Goal: Complete application form

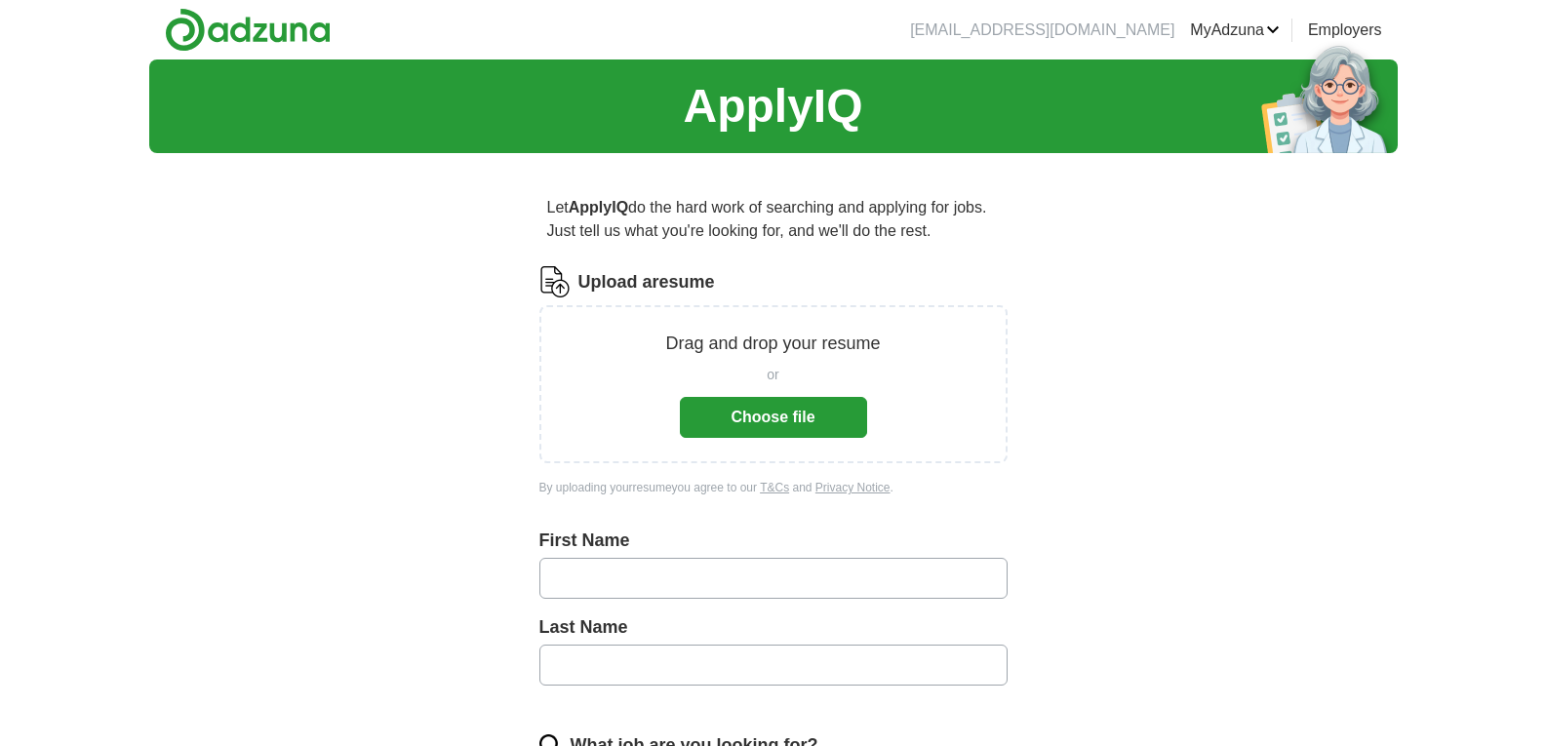
click at [680, 397] on button "Choose file" at bounding box center [773, 417] width 187 height 41
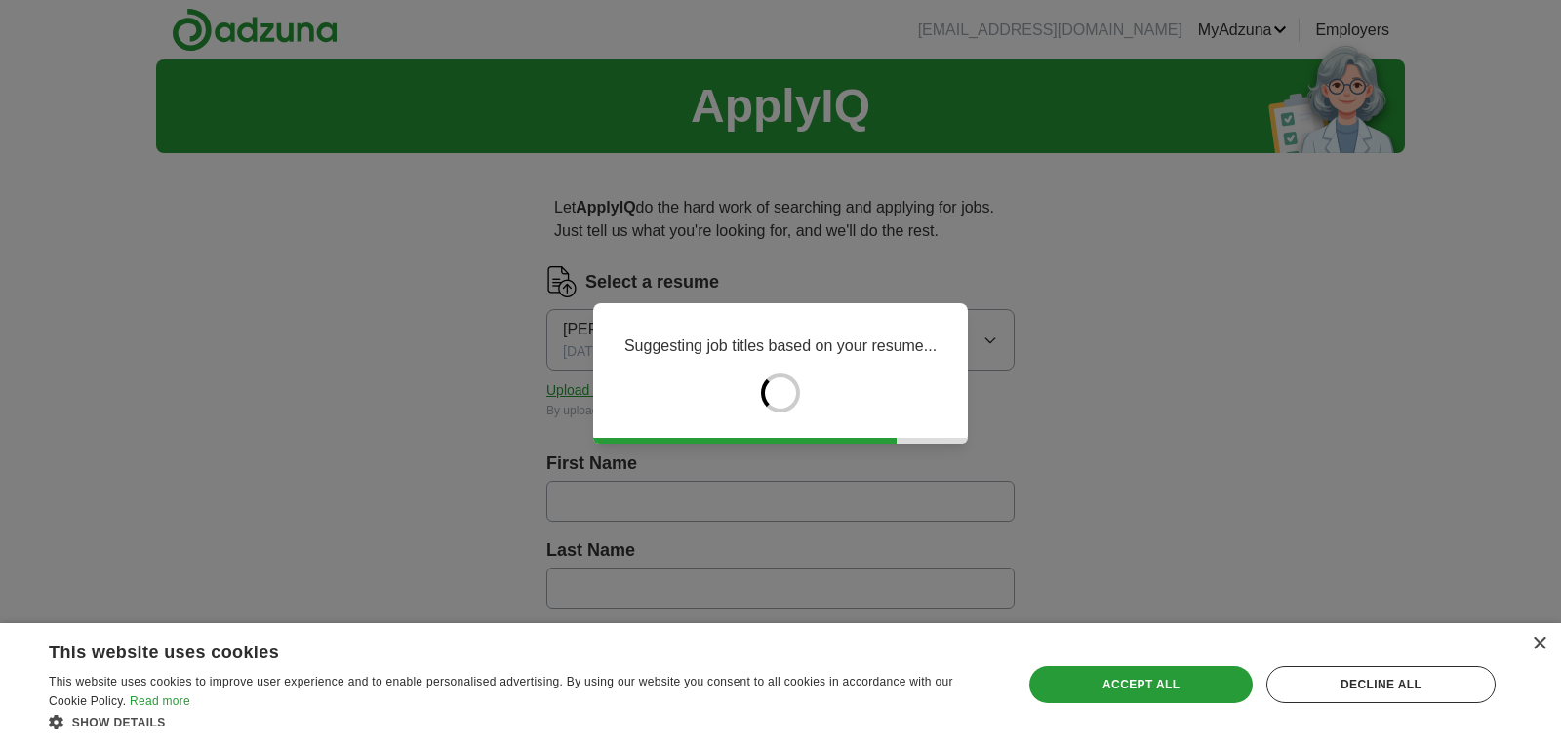
type input "*****"
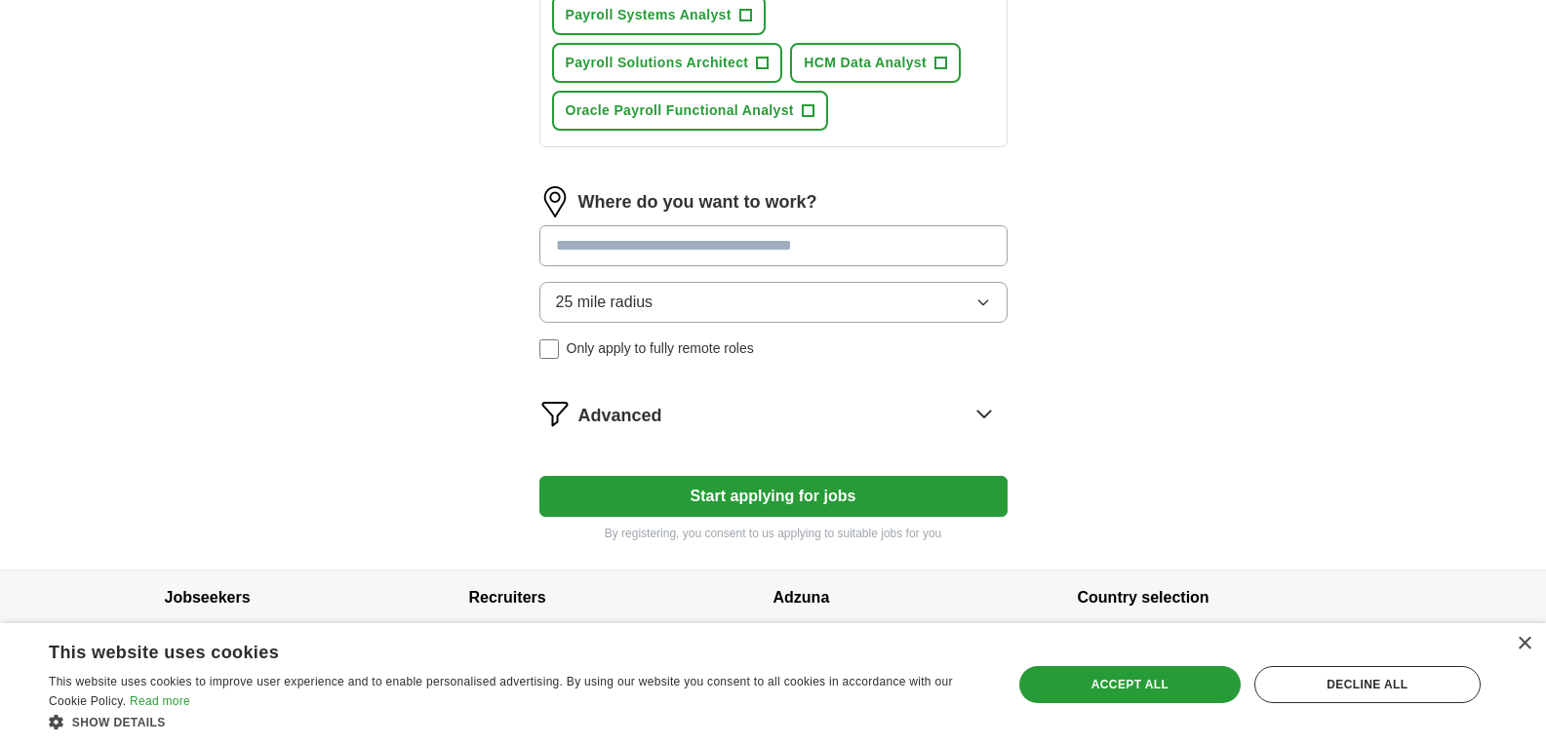
scroll to position [1048, 0]
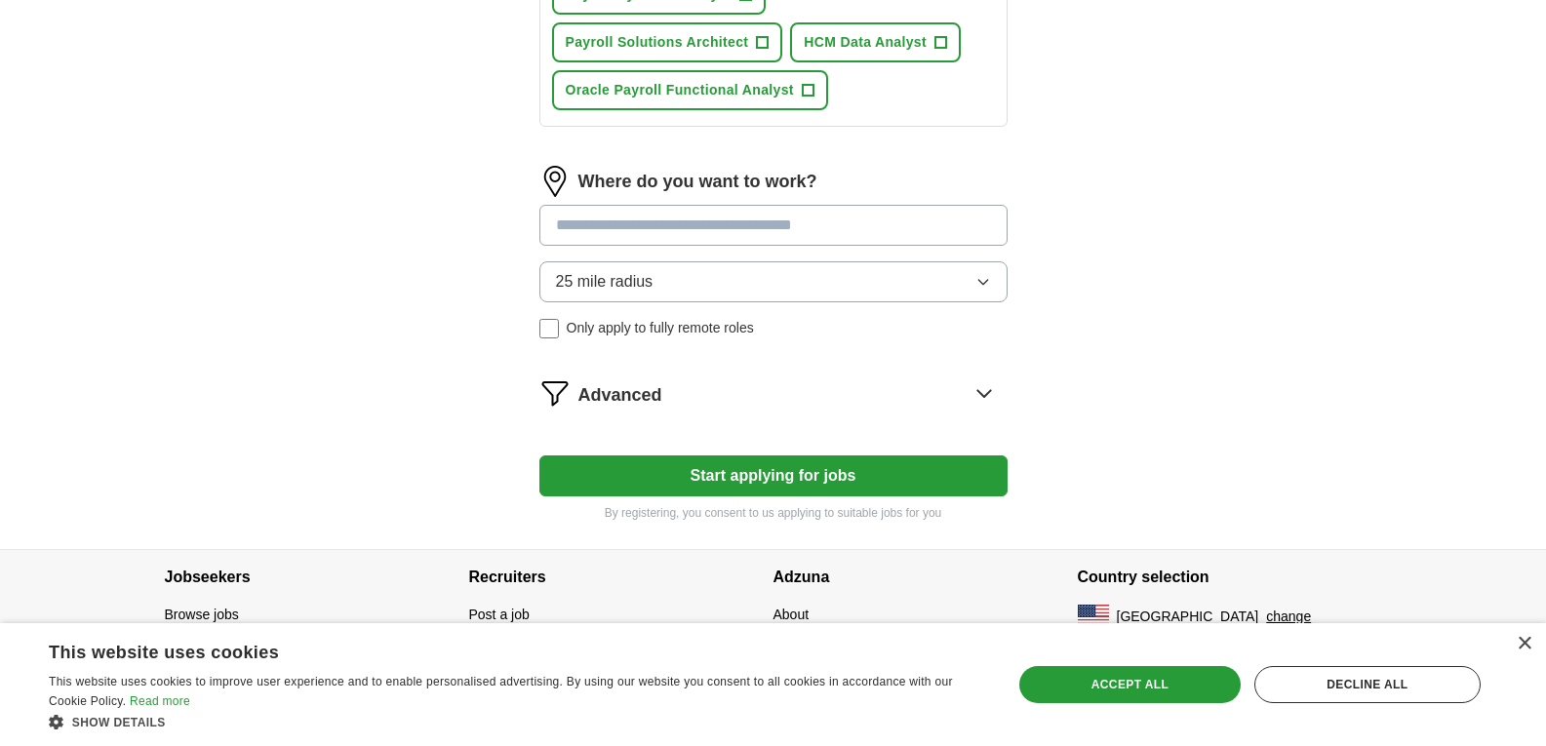
click at [681, 213] on input at bounding box center [773, 225] width 468 height 41
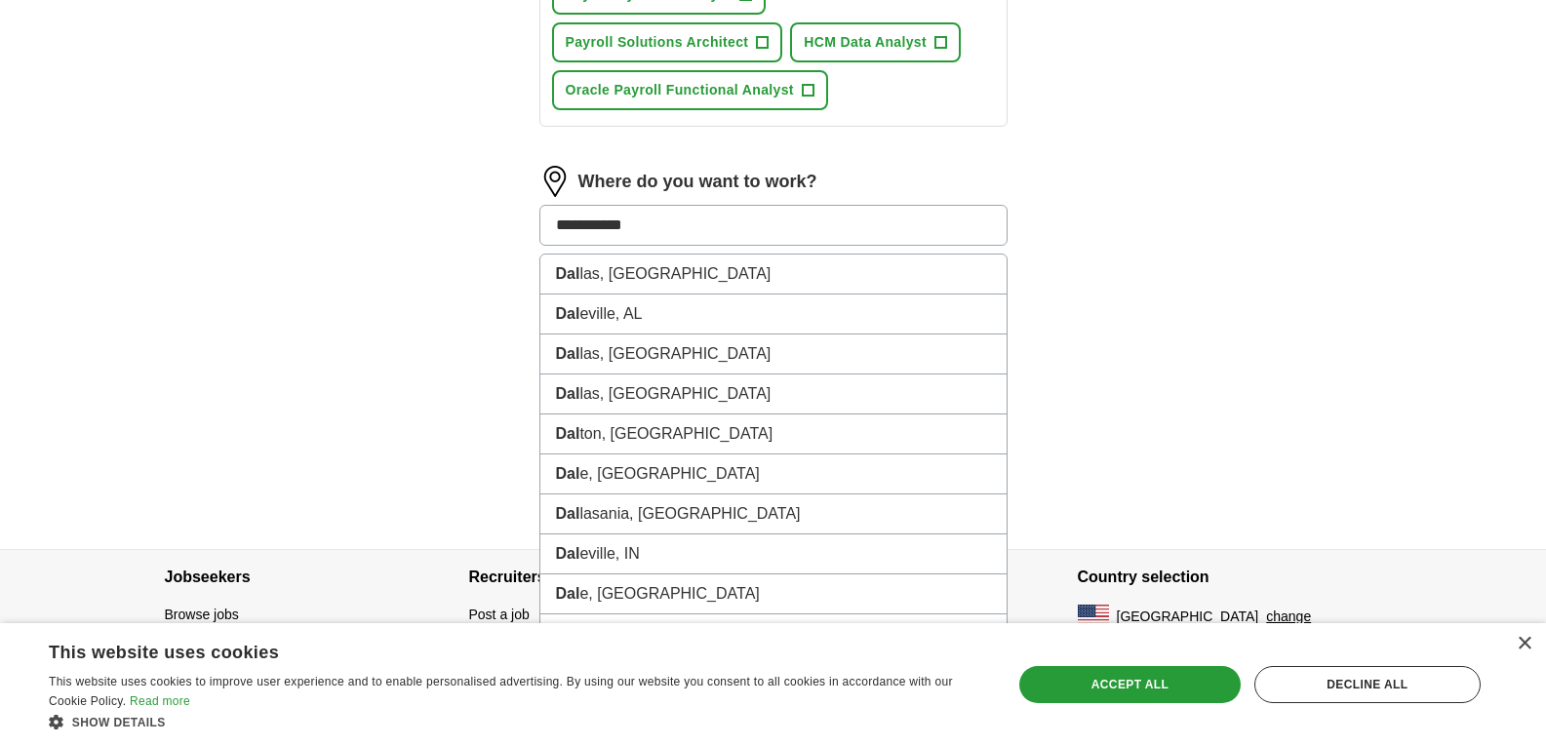
type input "**********"
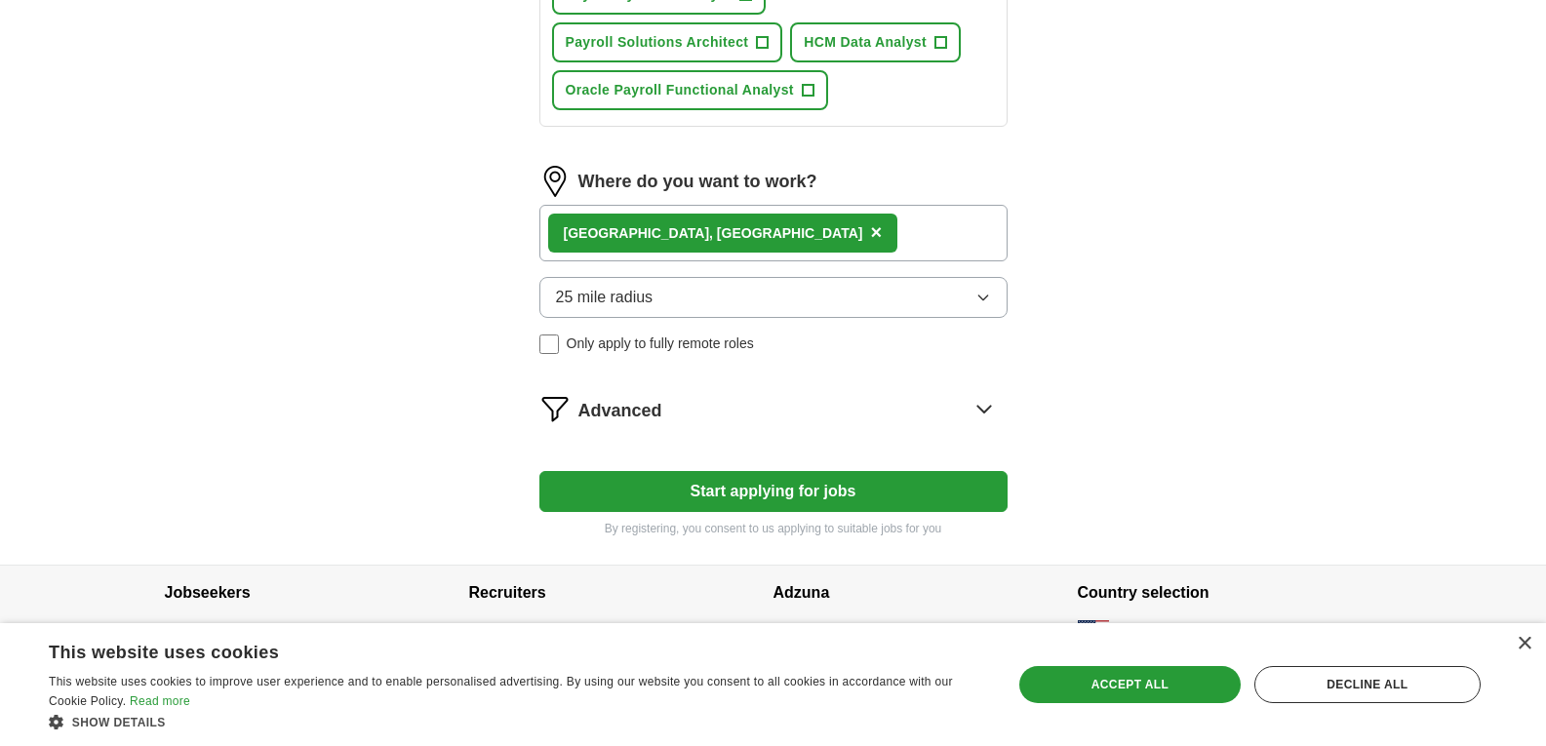
scroll to position [1063, 0]
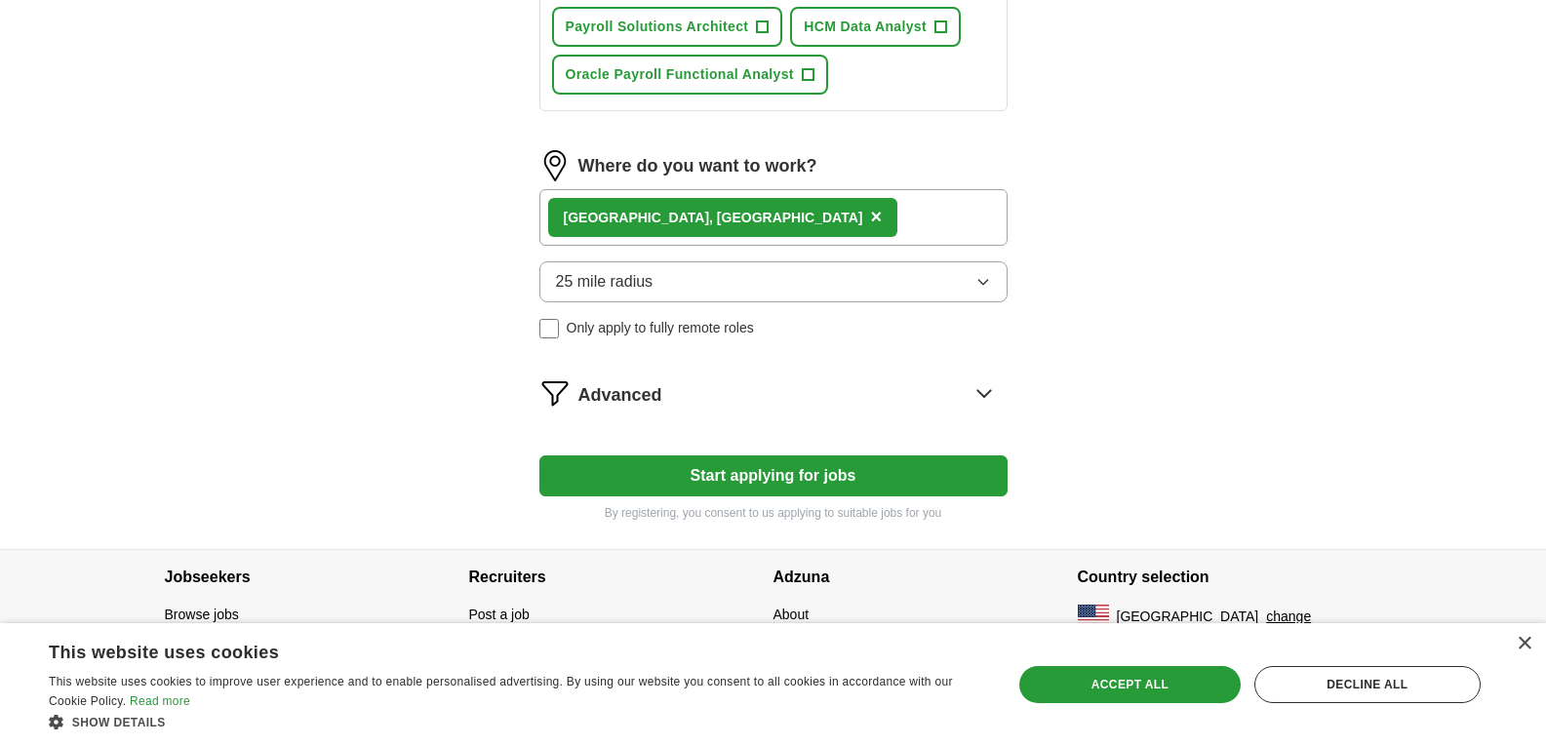
click at [539, 261] on button "25 mile radius" at bounding box center [773, 281] width 468 height 41
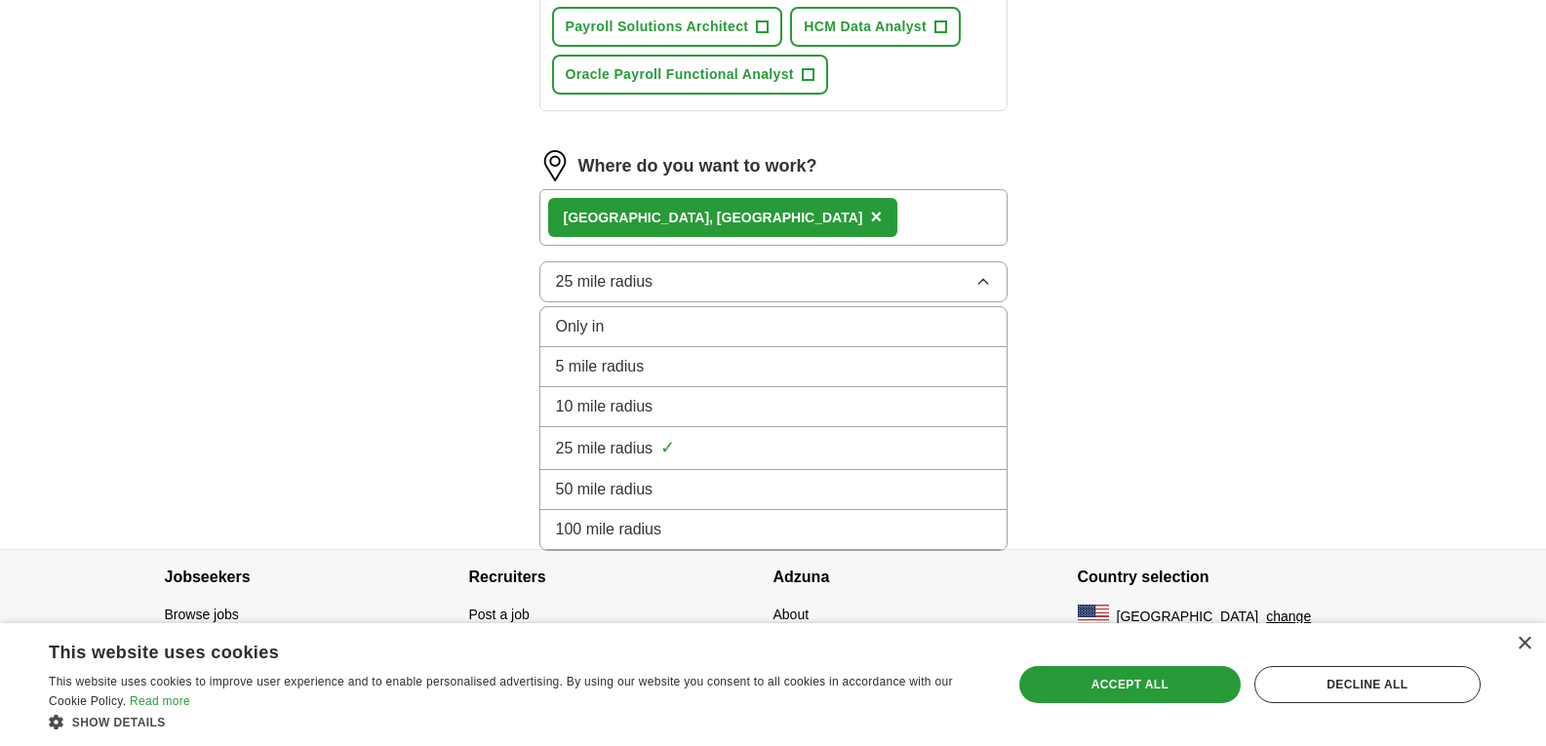
click at [618, 326] on div "Only in" at bounding box center [773, 326] width 435 height 23
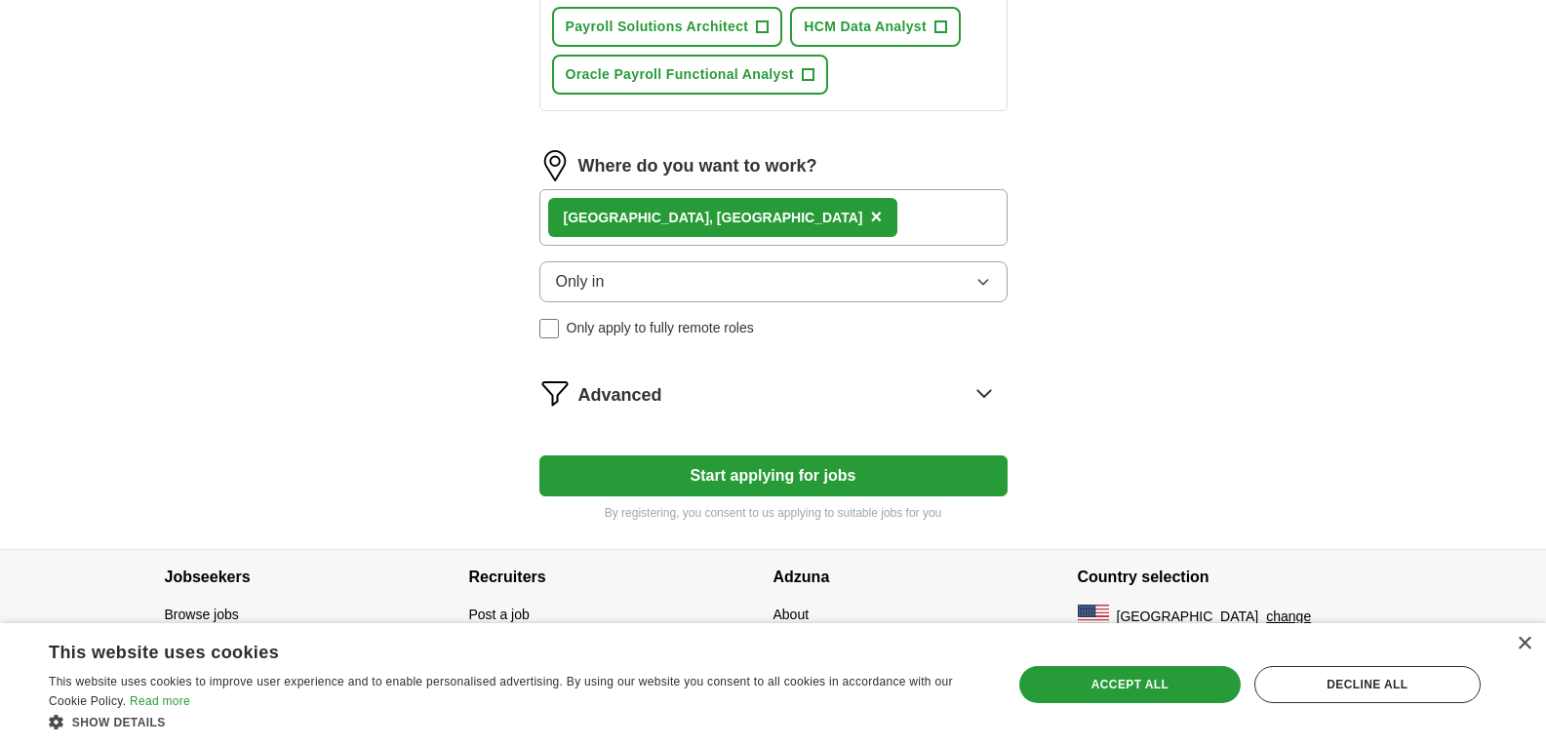
click at [618, 283] on button "Only in" at bounding box center [773, 281] width 468 height 41
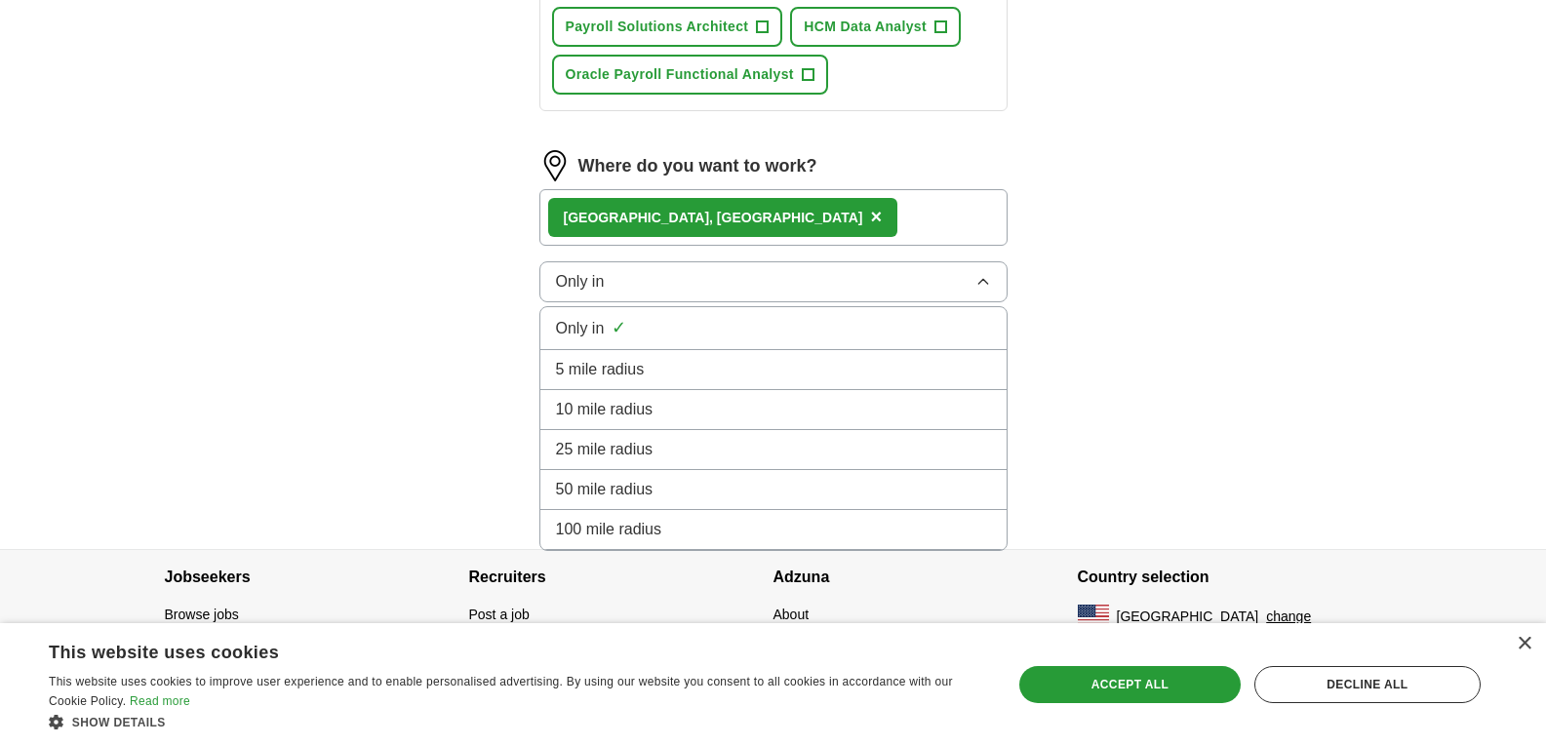
click at [621, 525] on span "100 mile radius" at bounding box center [609, 529] width 106 height 23
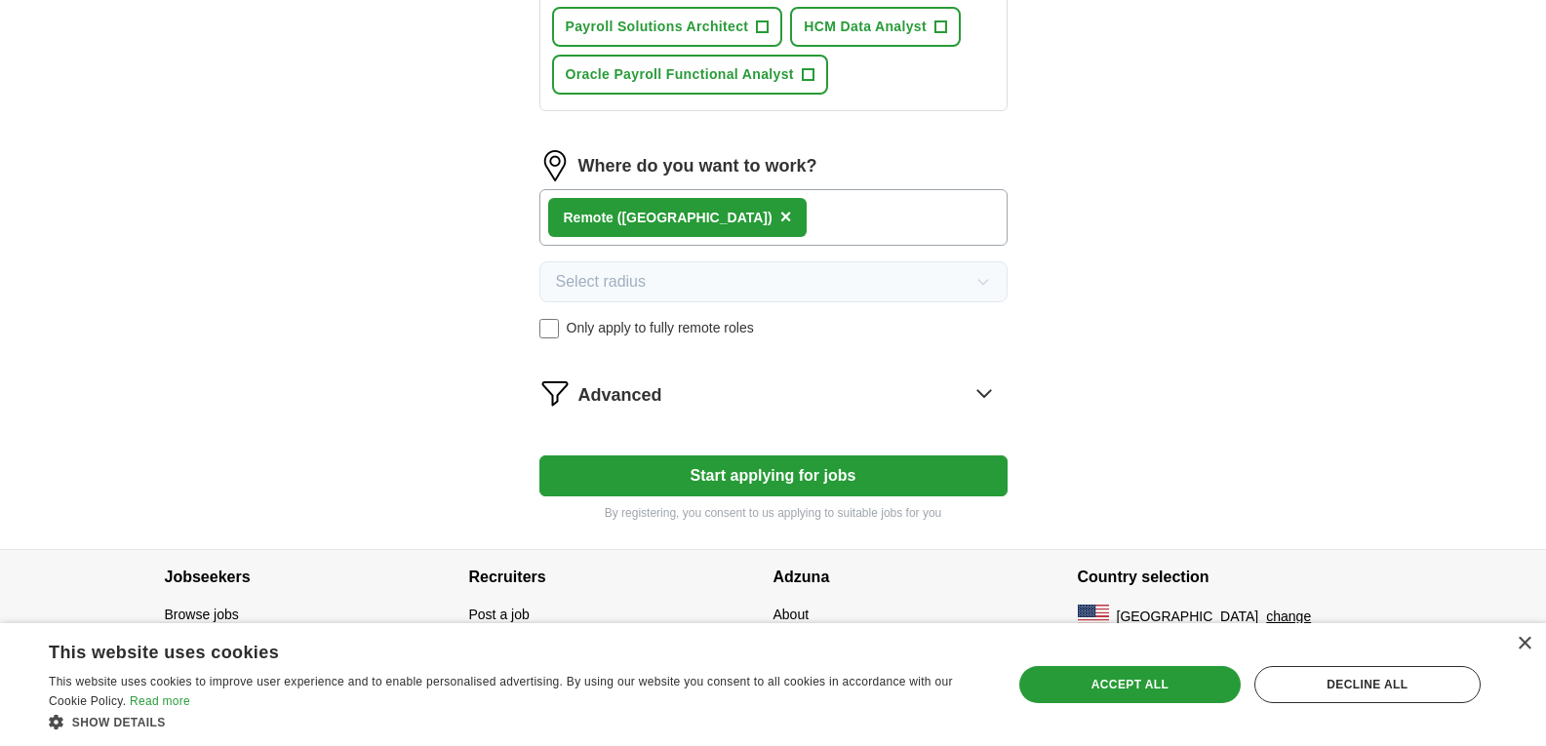
click at [707, 469] on button "Start applying for jobs" at bounding box center [773, 476] width 468 height 41
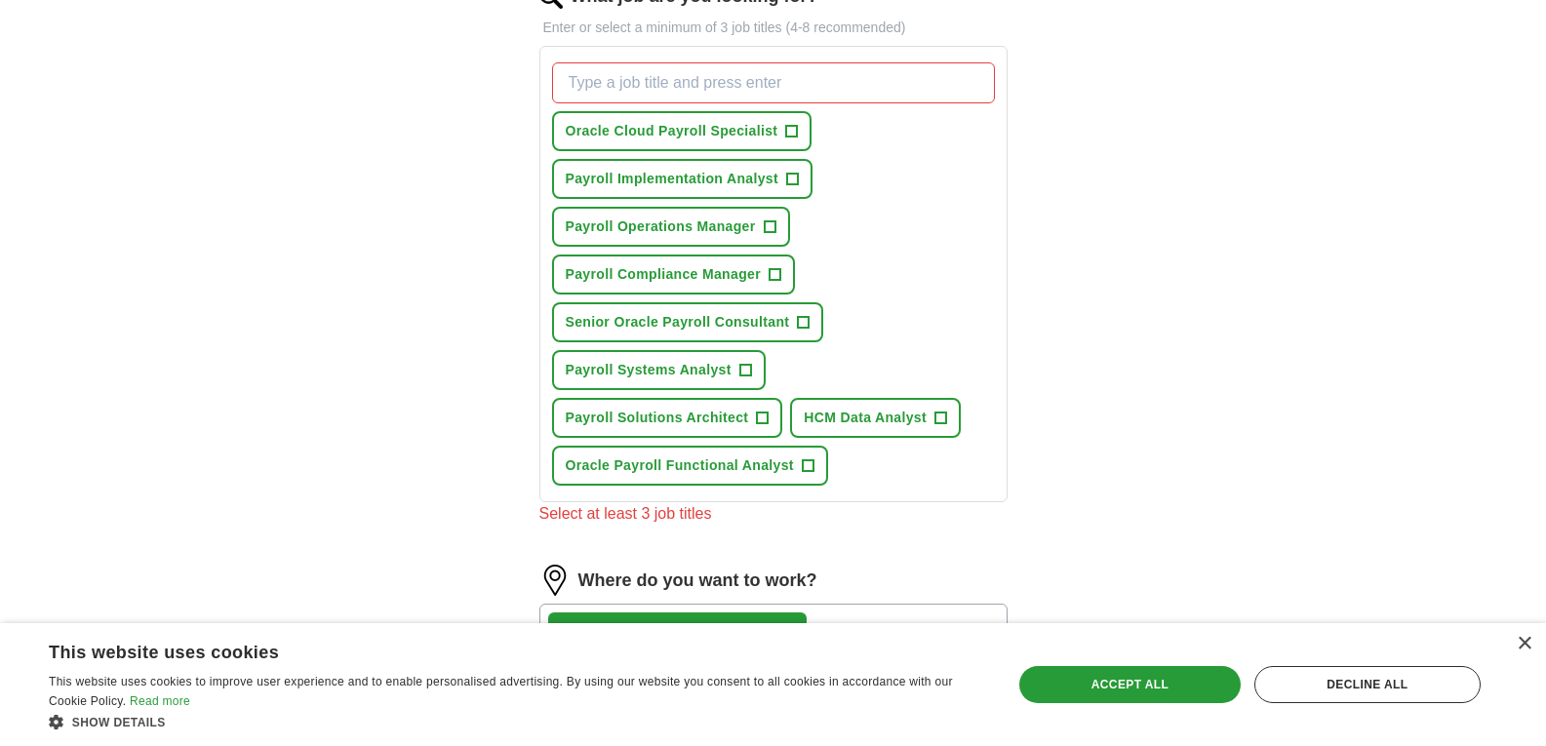
scroll to position [576, 0]
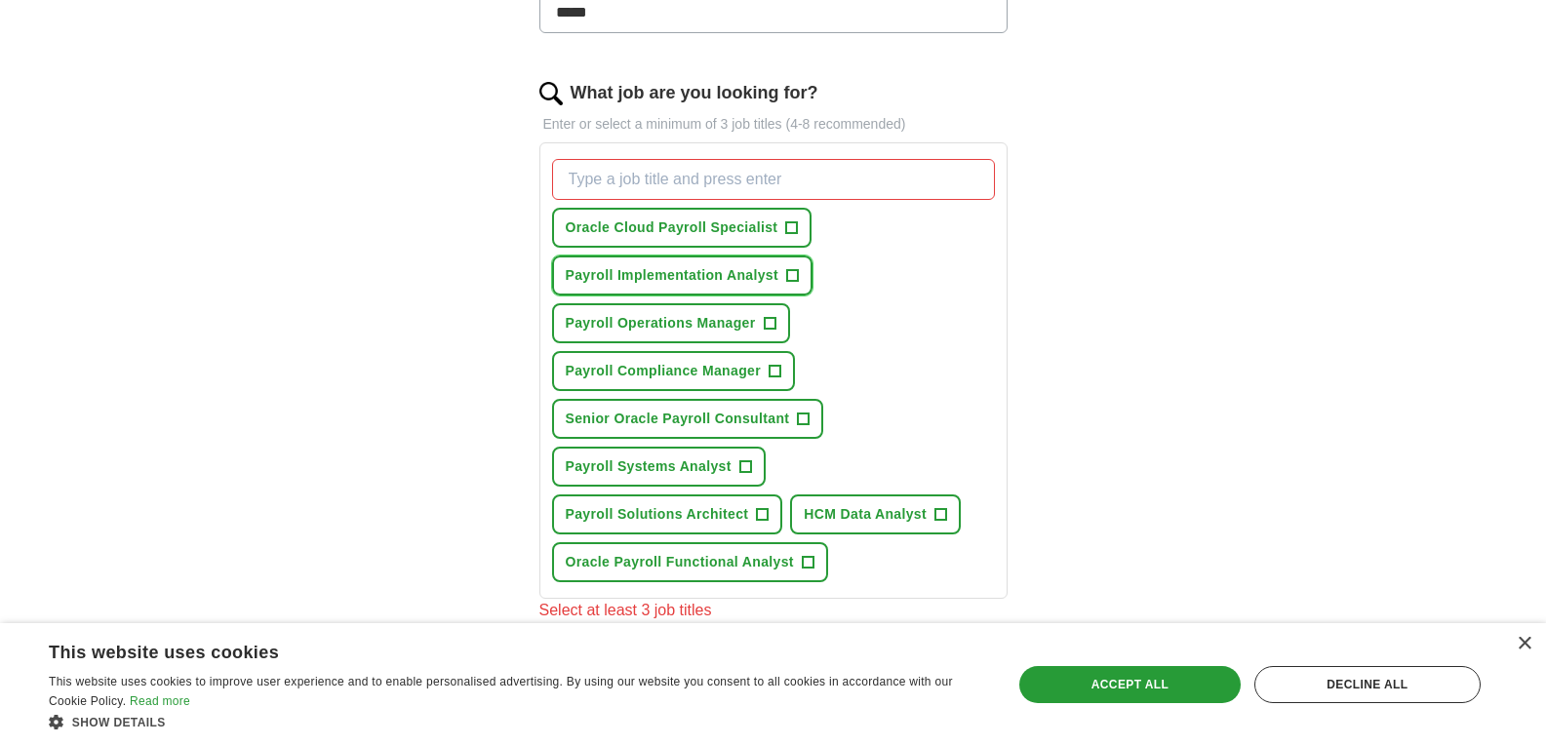
click at [794, 274] on span "+" at bounding box center [792, 276] width 12 height 16
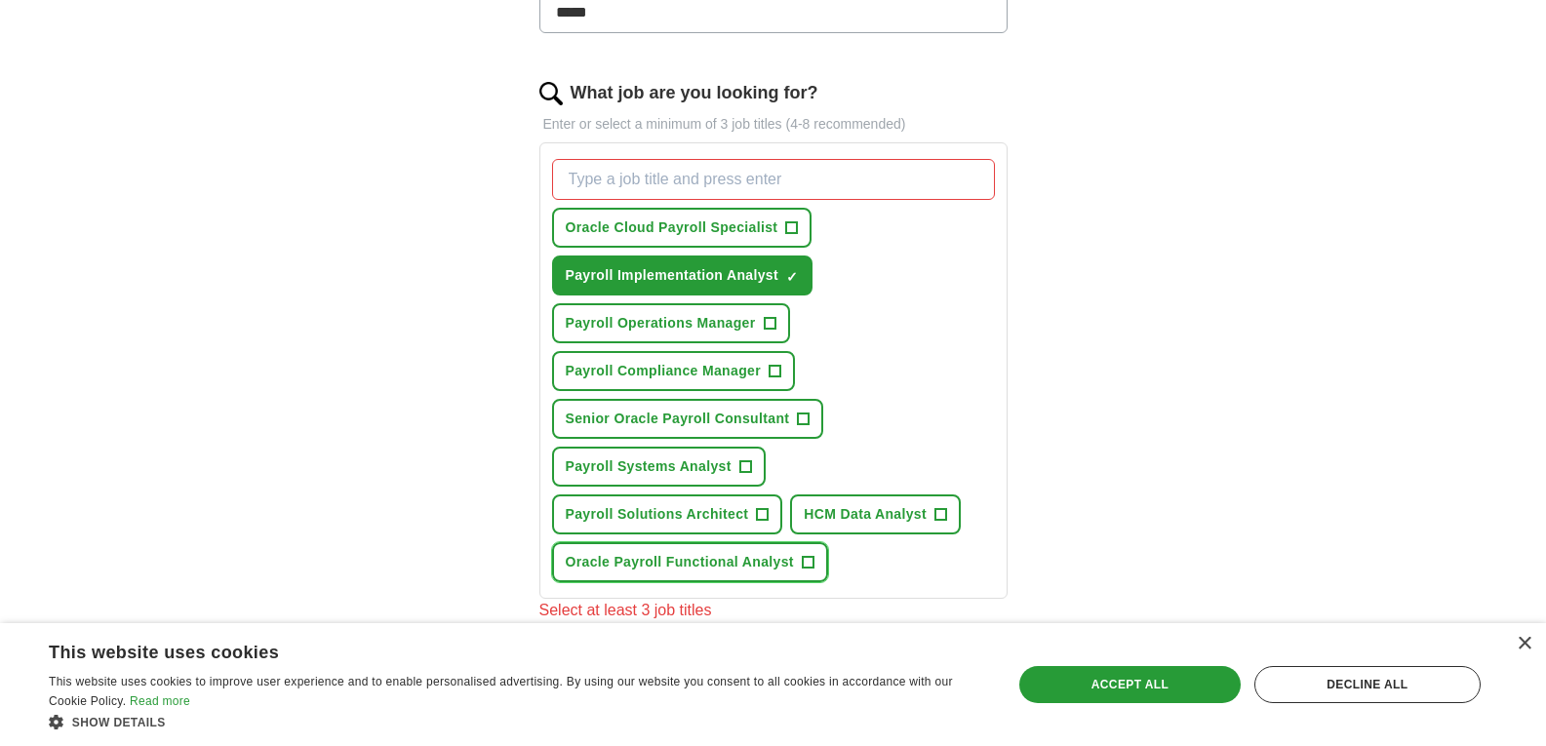
click at [799, 577] on button "Oracle Payroll Functional Analyst +" at bounding box center [690, 562] width 276 height 40
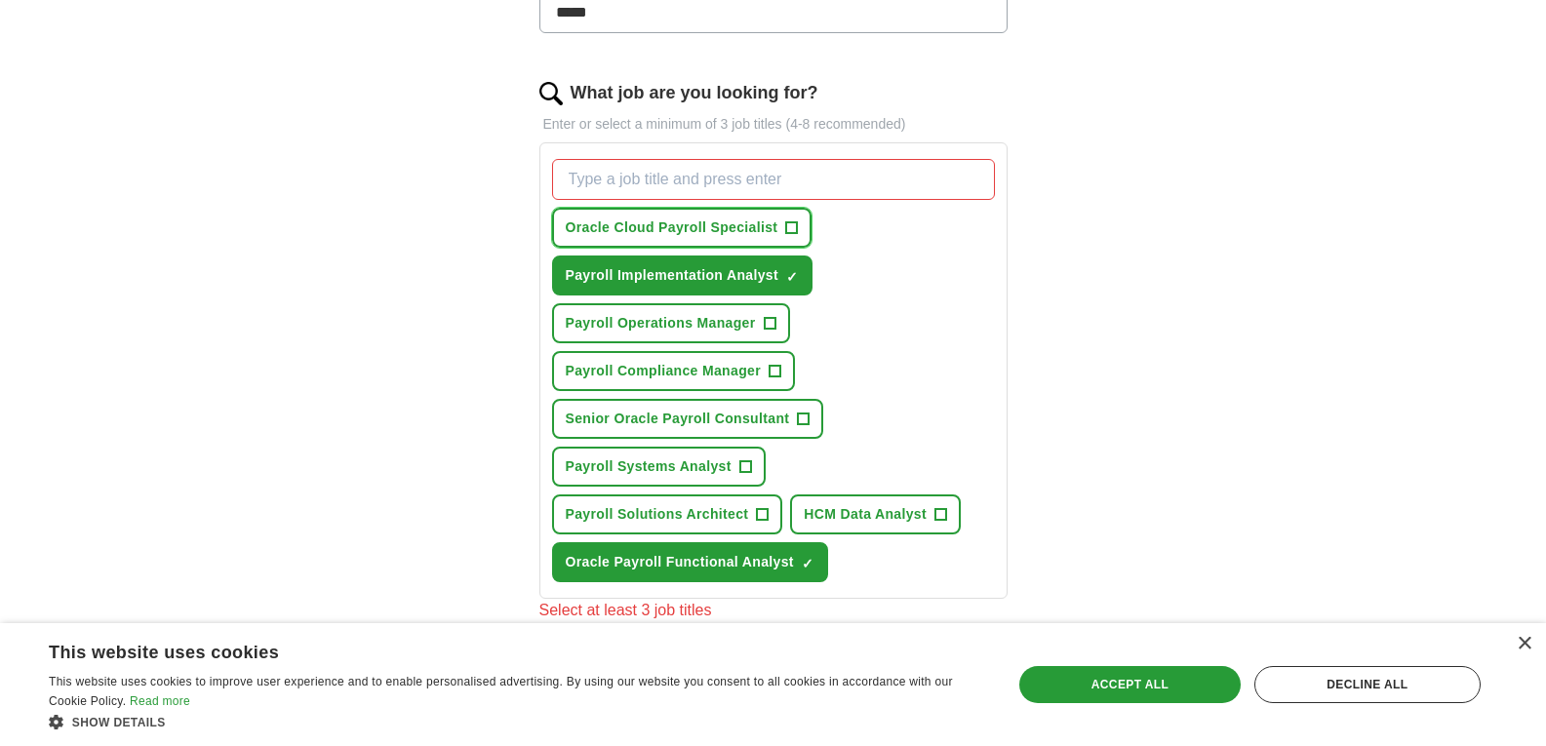
click at [731, 210] on button "Oracle Cloud Payroll Specialist +" at bounding box center [682, 228] width 260 height 40
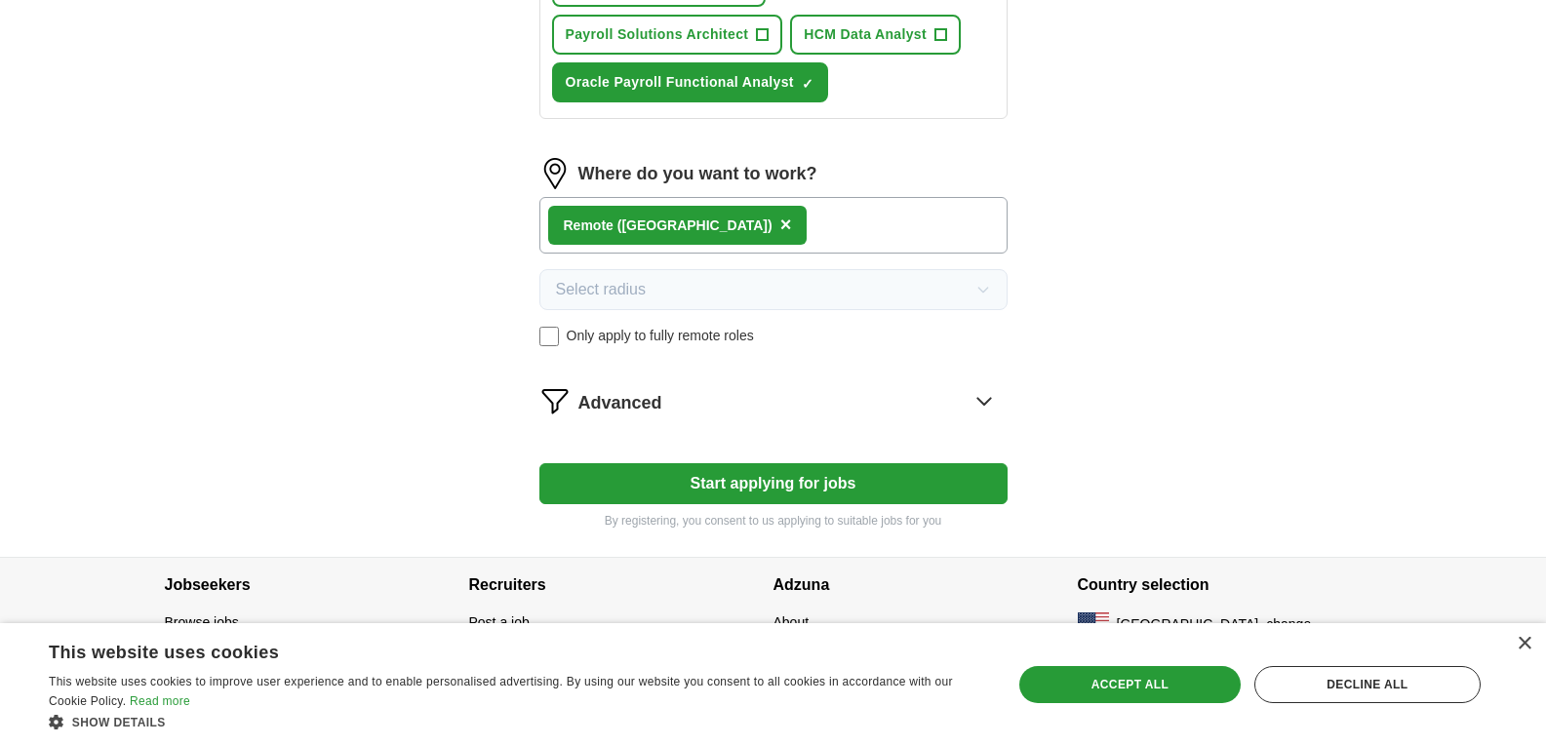
scroll to position [1063, 0]
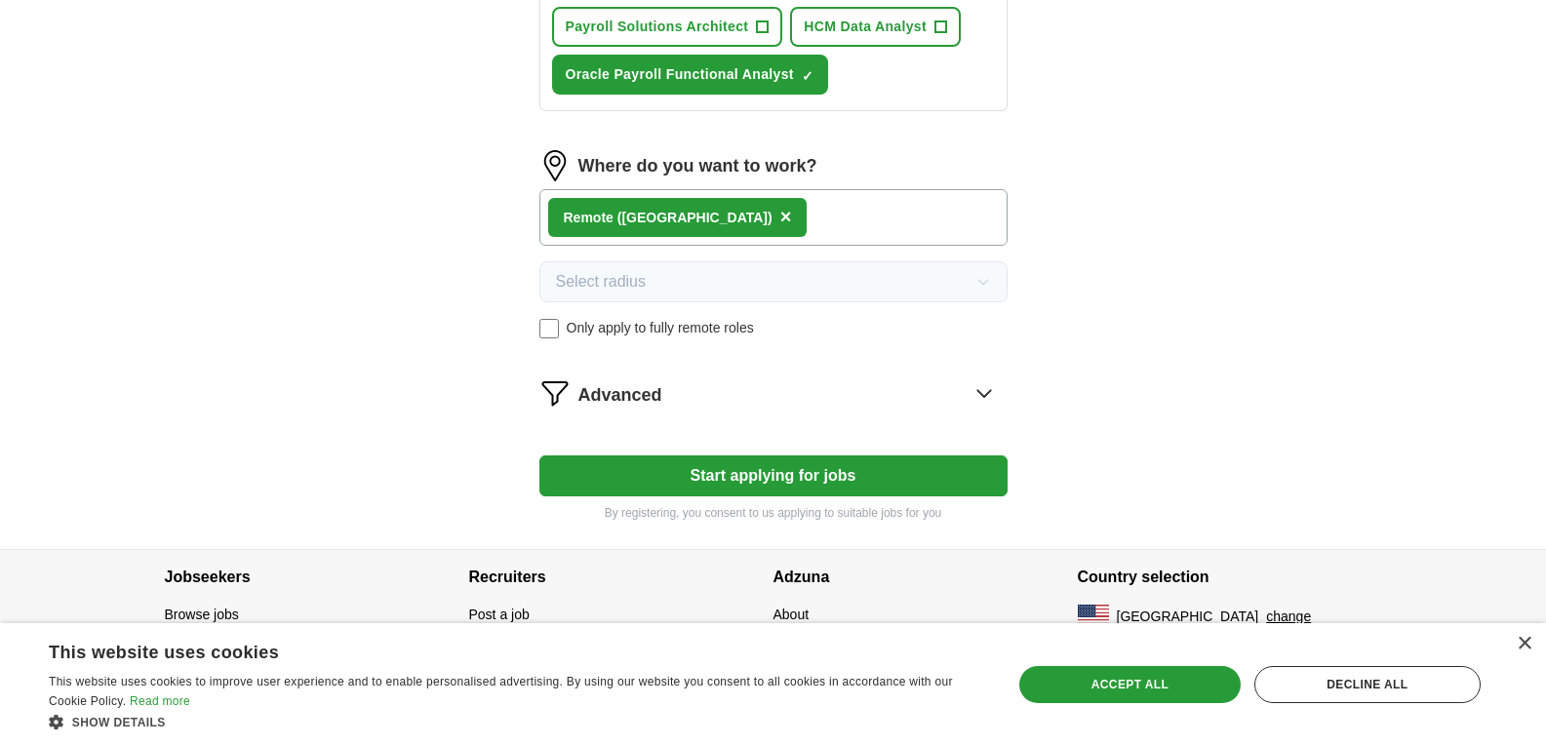
click at [679, 462] on button "Start applying for jobs" at bounding box center [773, 476] width 468 height 41
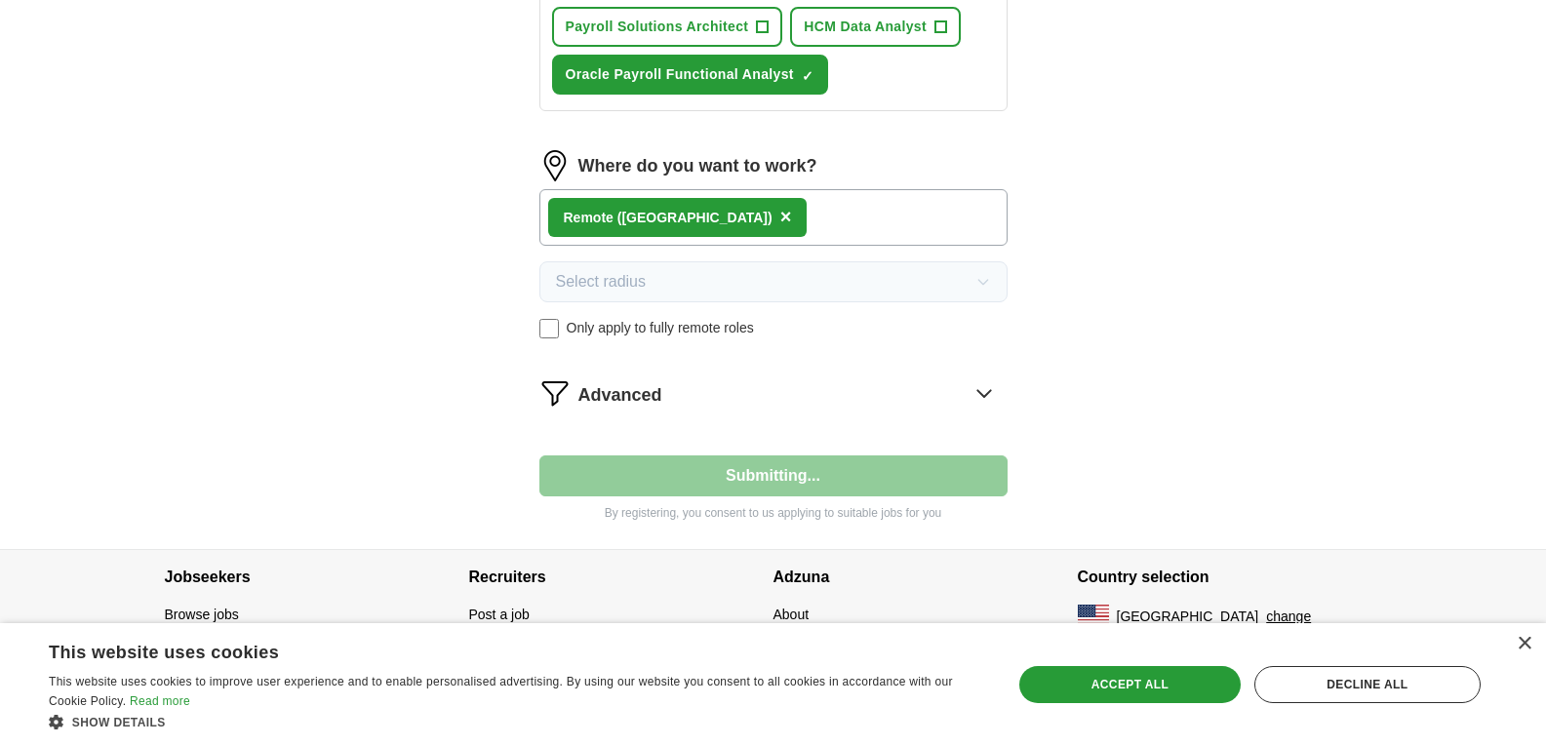
select select "**"
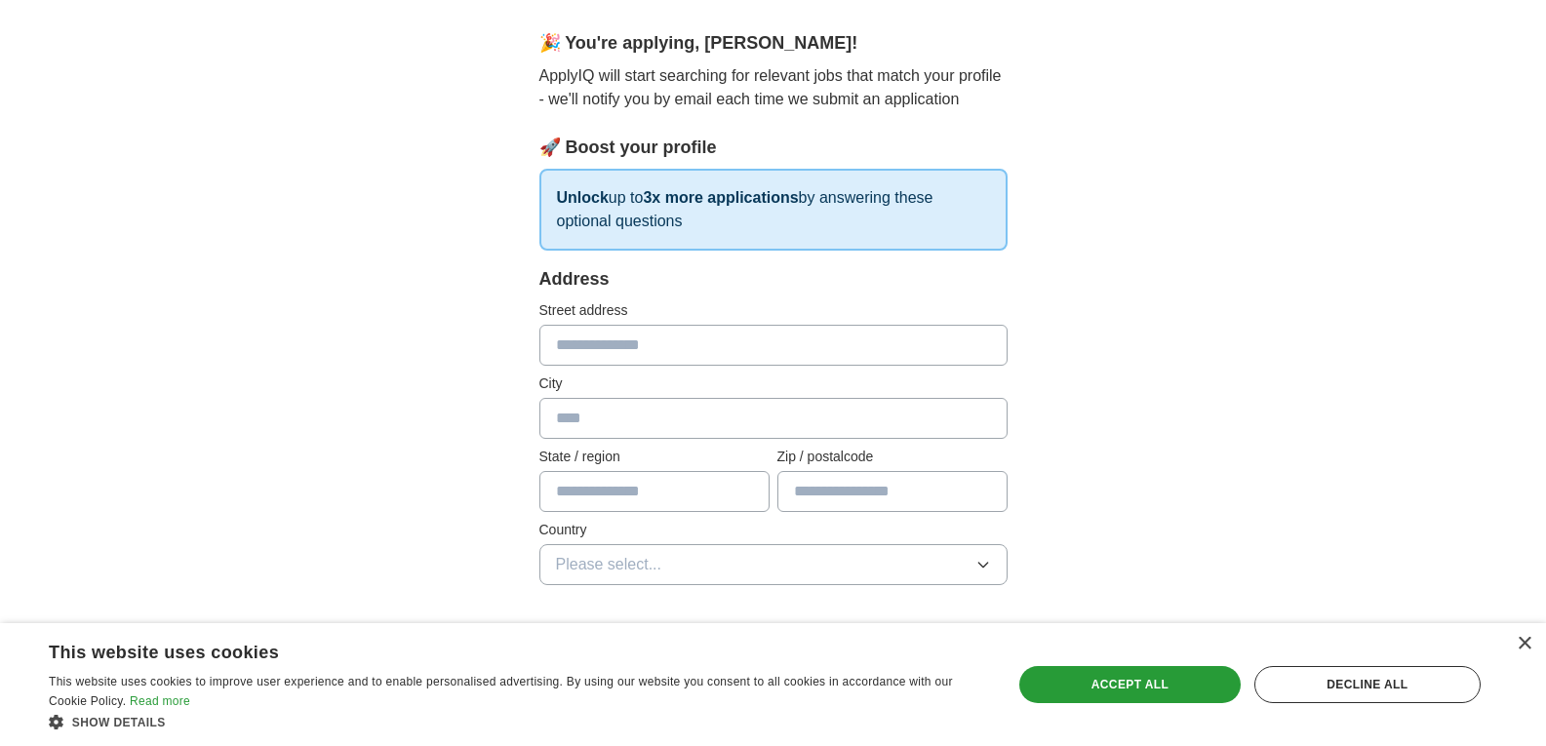
scroll to position [195, 0]
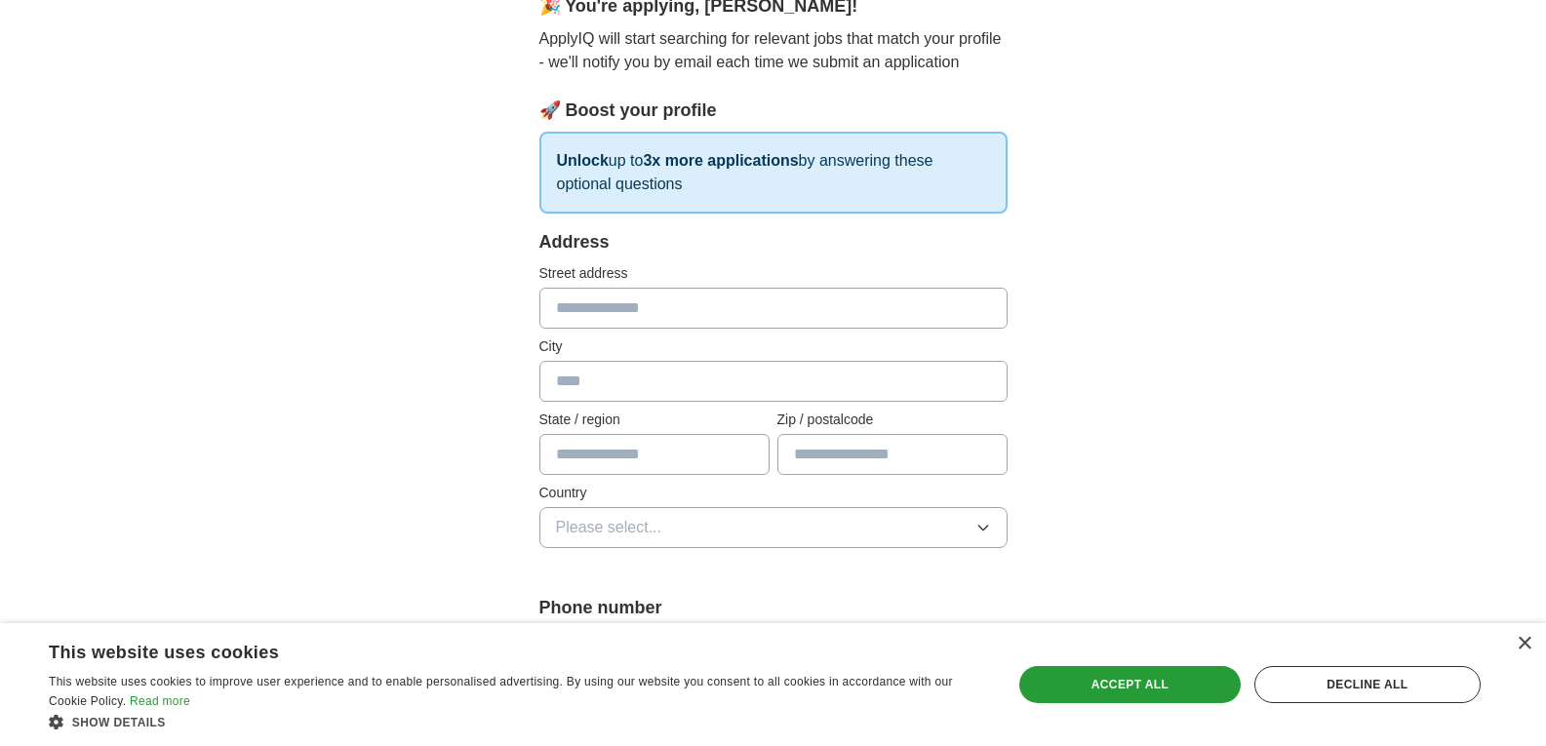
click at [656, 309] on input "text" at bounding box center [773, 308] width 468 height 41
type input "**********"
type input "******"
type input "*****"
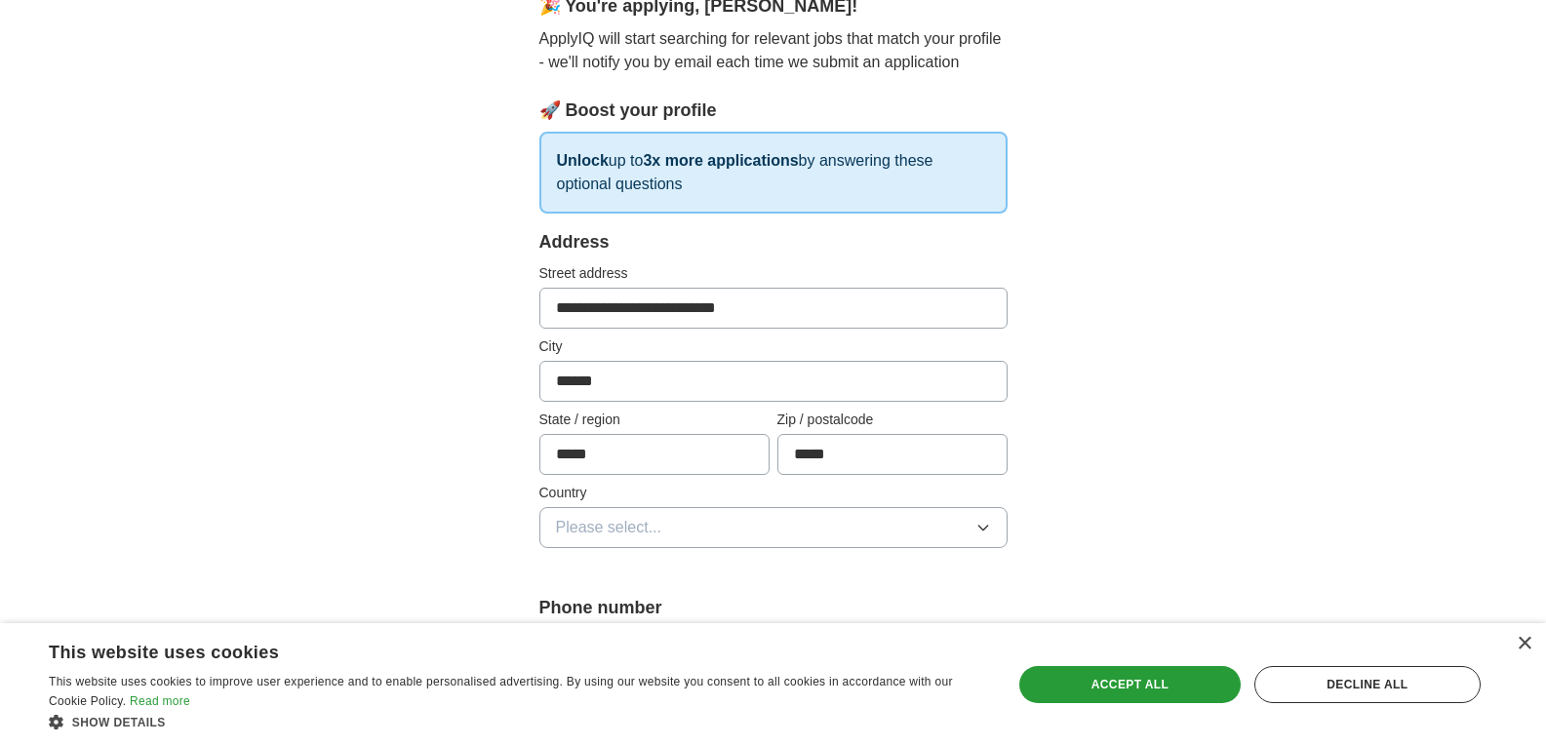
click at [678, 368] on input "******" at bounding box center [773, 381] width 468 height 41
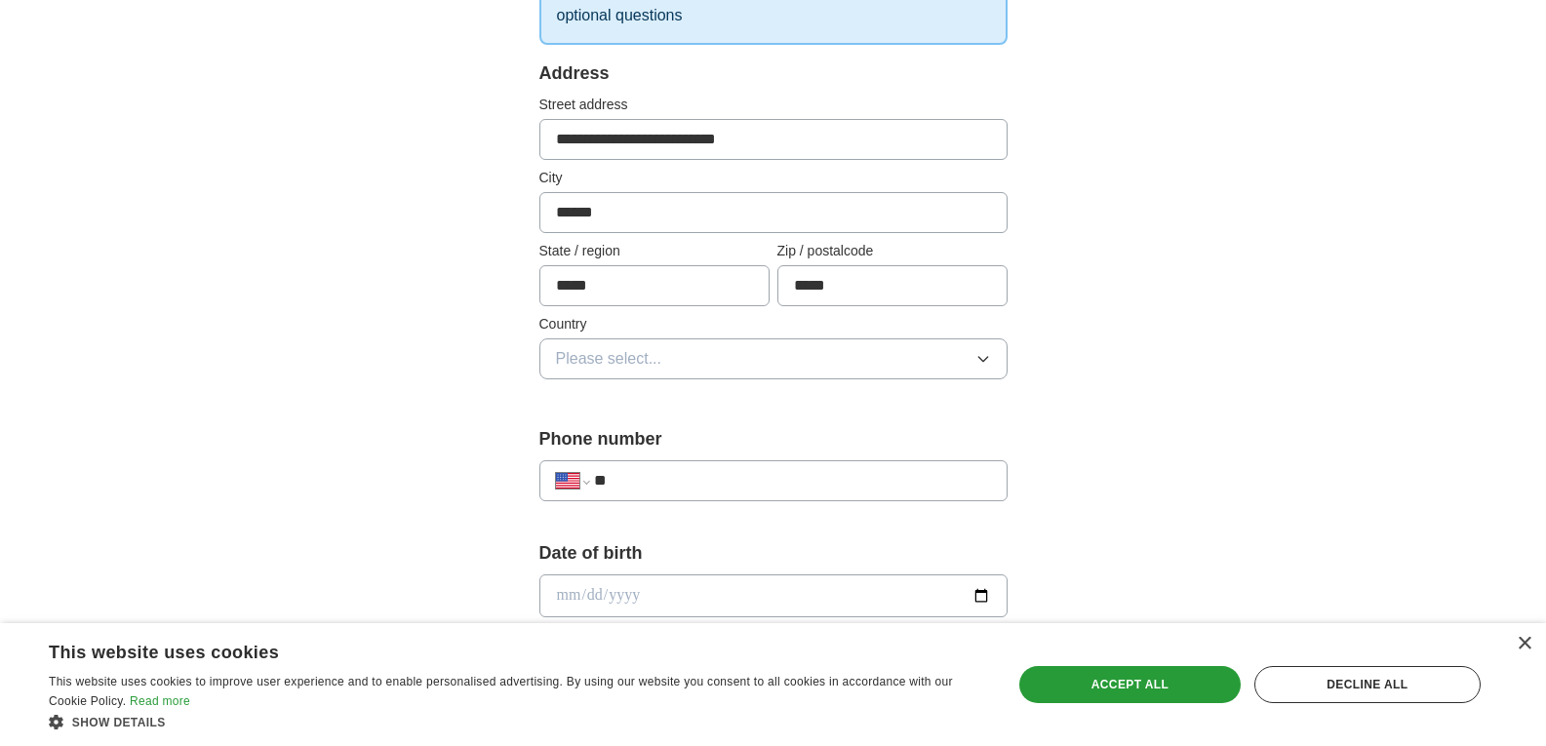
scroll to position [390, 0]
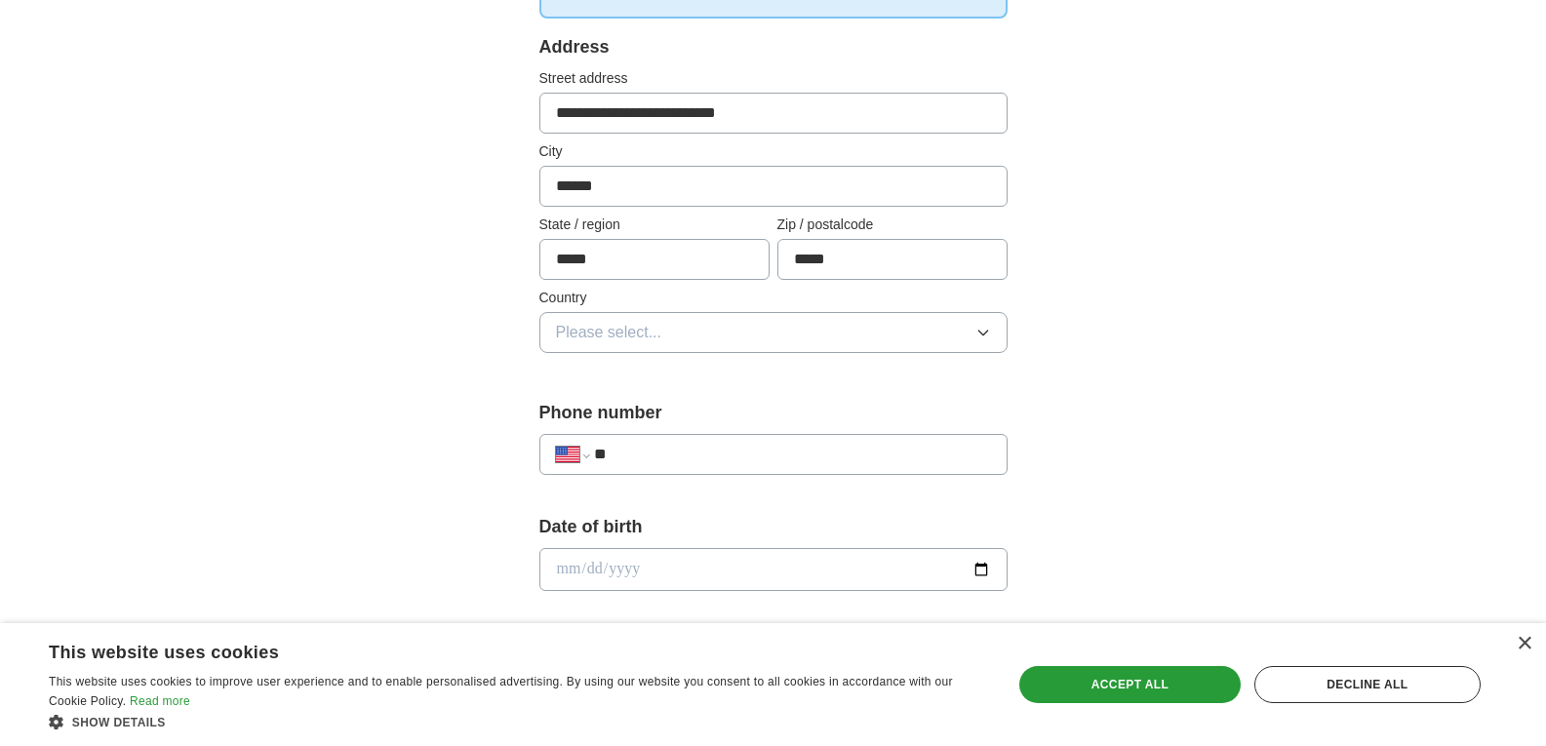
click at [671, 339] on button "Please select..." at bounding box center [773, 332] width 468 height 41
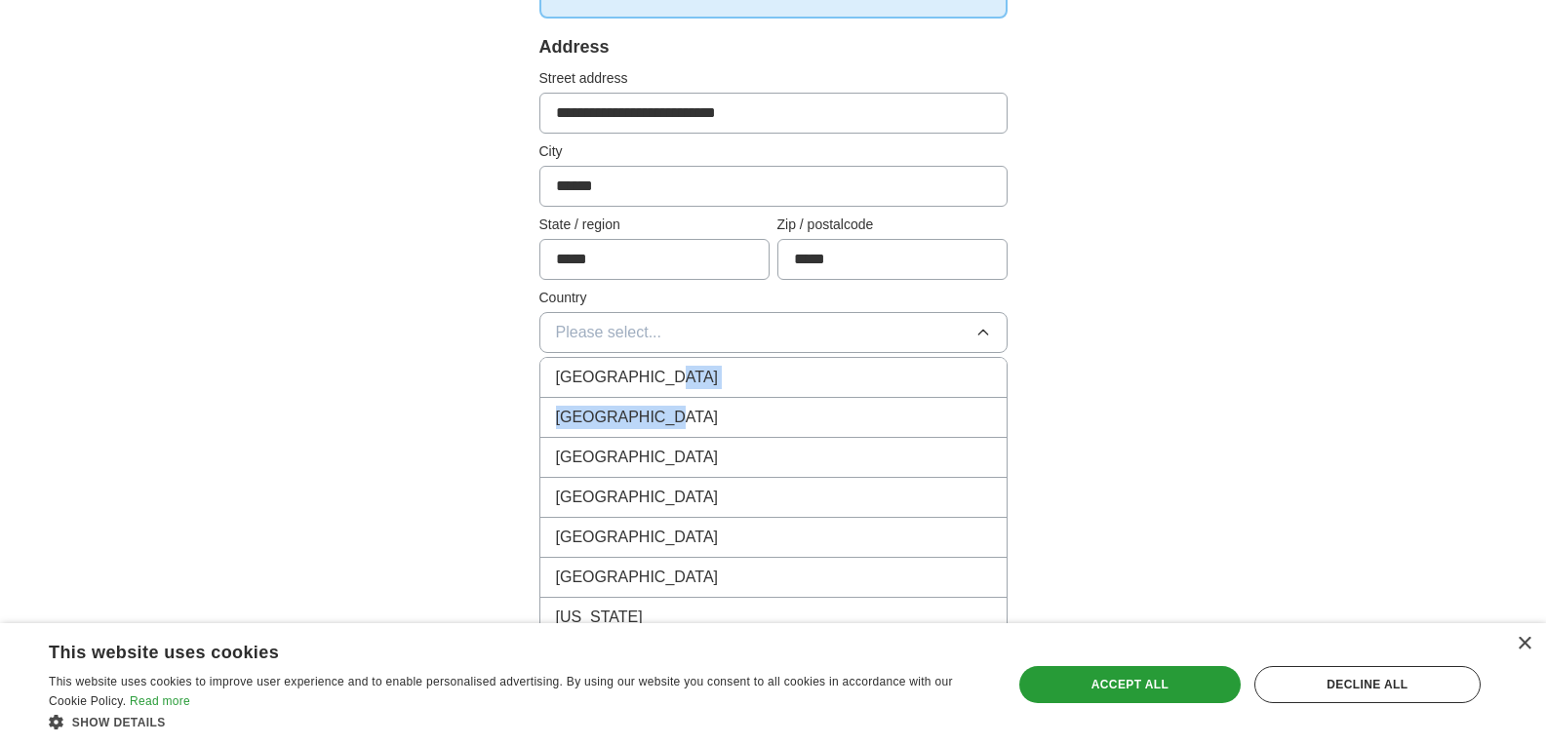
drag, startPoint x: 656, startPoint y: 374, endPoint x: 656, endPoint y: 417, distance: 42.9
click at [656, 417] on ul "[GEOGRAPHIC_DATA] [GEOGRAPHIC_DATA] [GEOGRAPHIC_DATA] [GEOGRAPHIC_DATA] [GEOGRA…" at bounding box center [773, 552] width 468 height 390
click at [656, 417] on div "[GEOGRAPHIC_DATA]" at bounding box center [773, 417] width 435 height 23
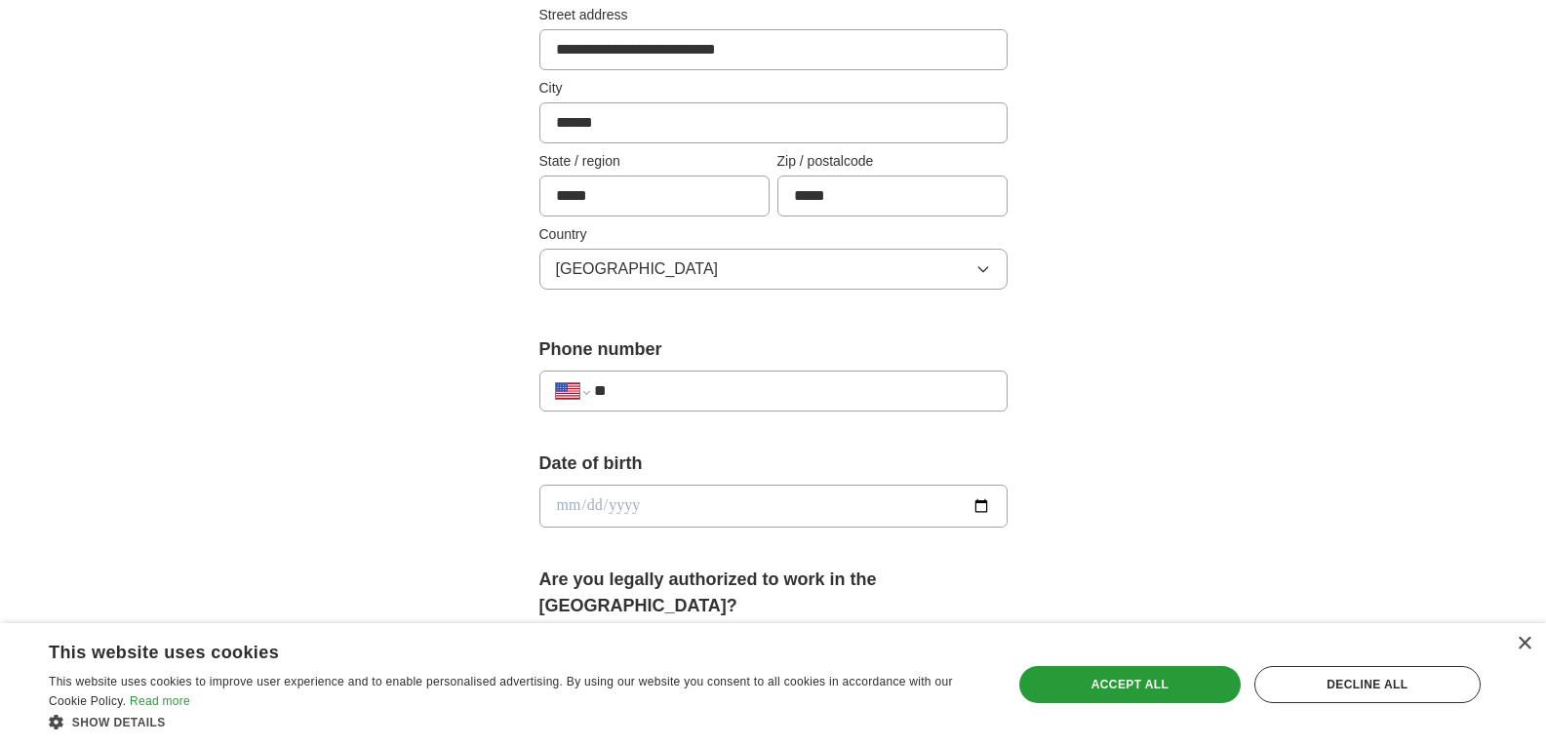
scroll to position [488, 0]
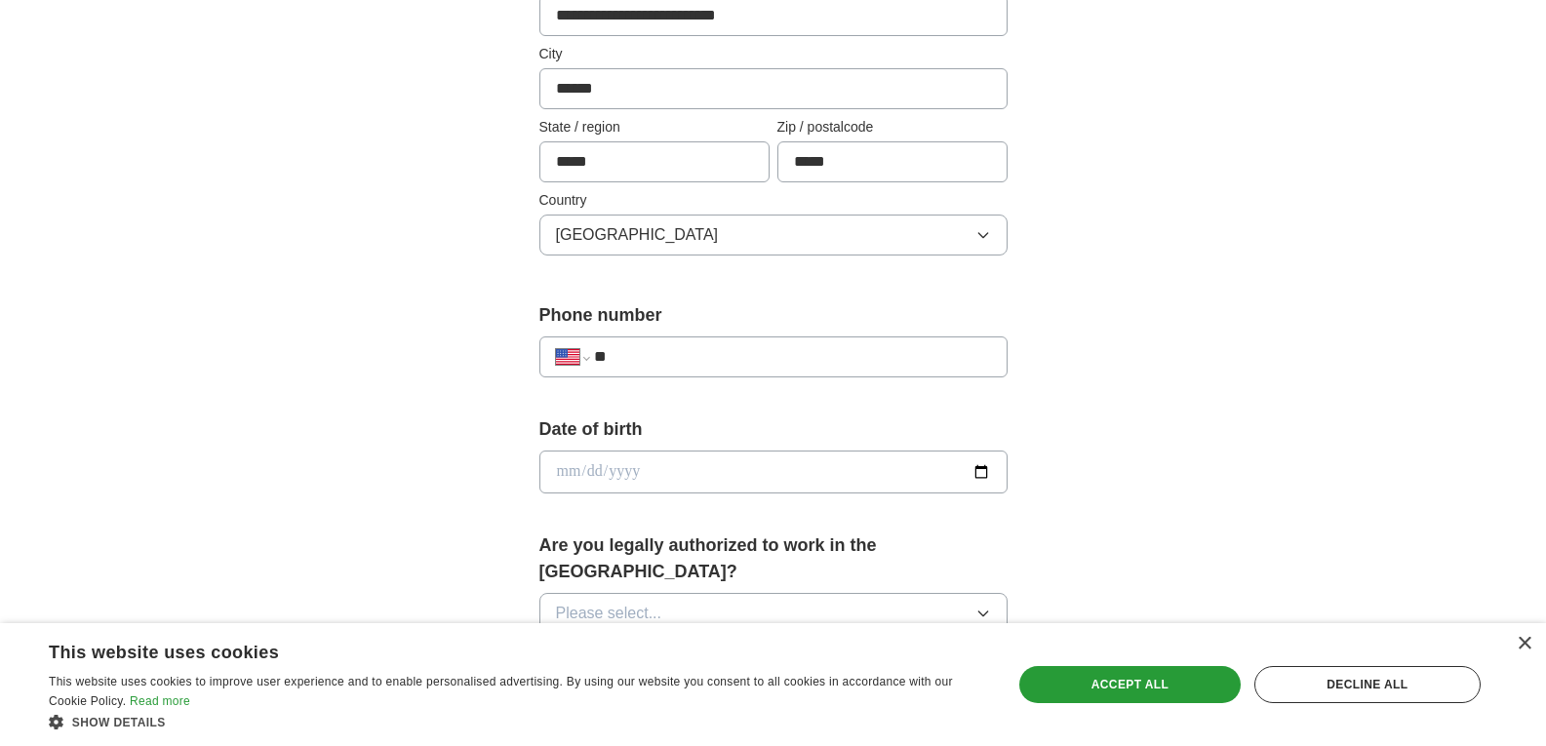
click at [692, 351] on input "**" at bounding box center [792, 356] width 396 height 23
click at [696, 359] on input "**" at bounding box center [792, 356] width 396 height 23
click at [695, 421] on label "Date of birth" at bounding box center [773, 430] width 468 height 26
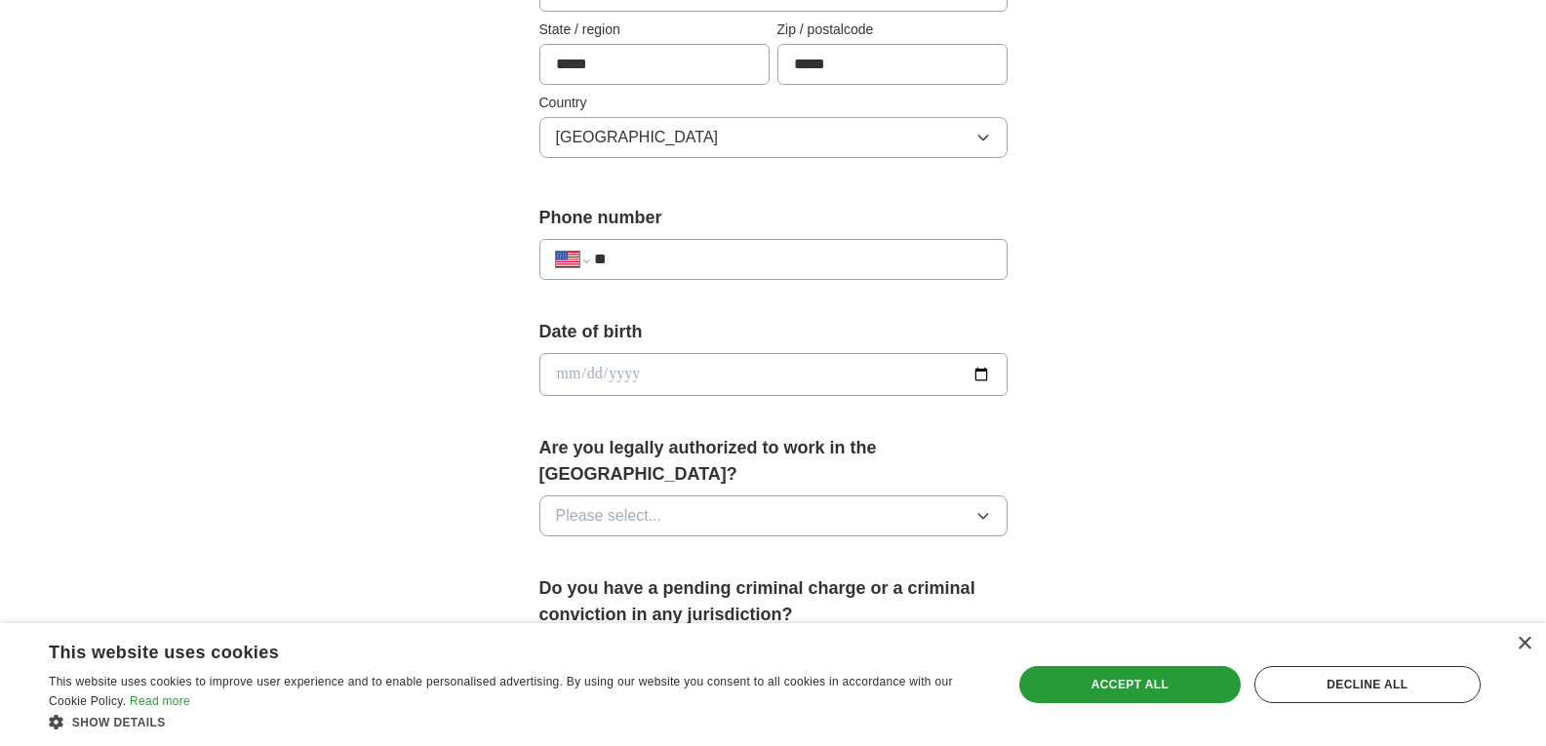
click at [692, 388] on input "date" at bounding box center [773, 374] width 468 height 43
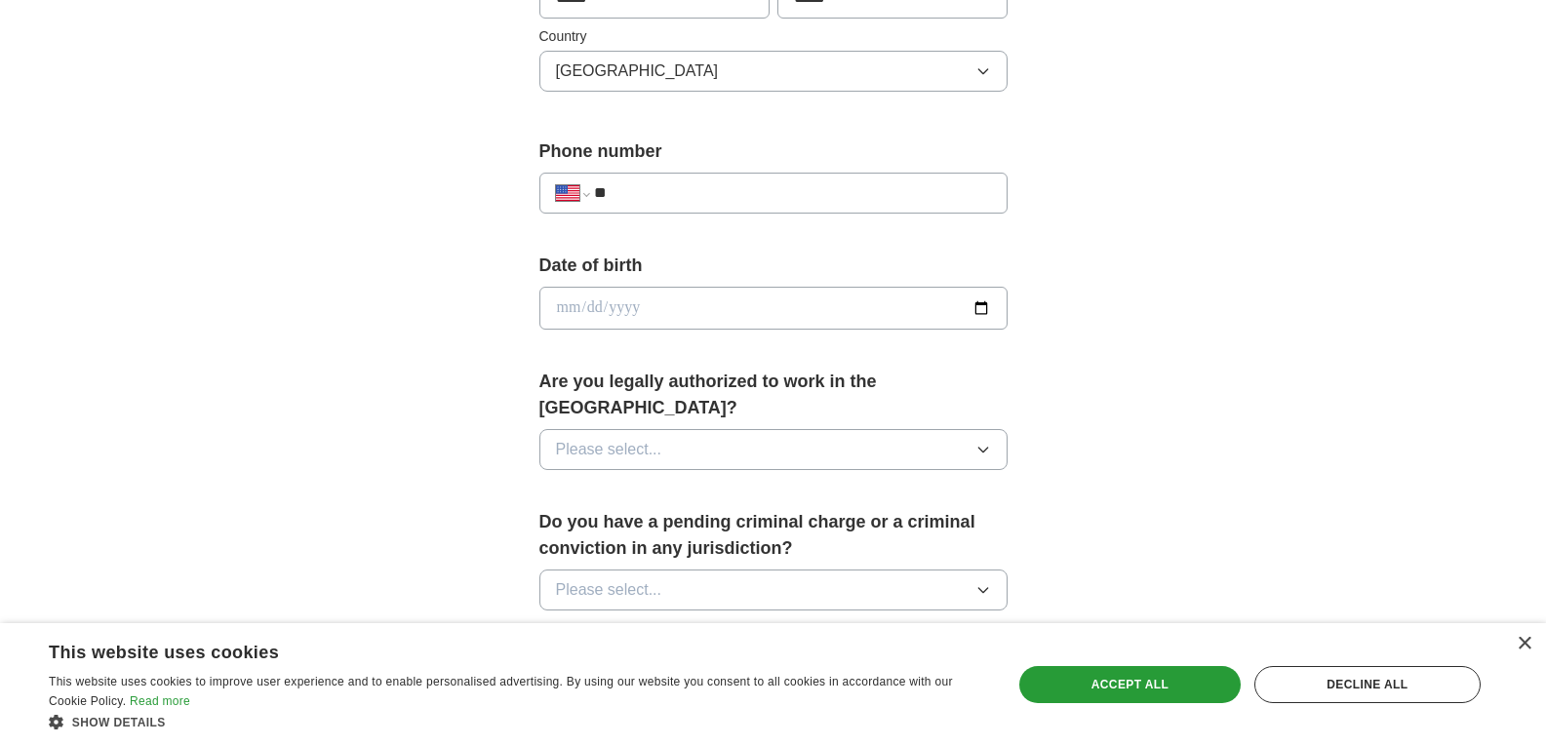
scroll to position [683, 0]
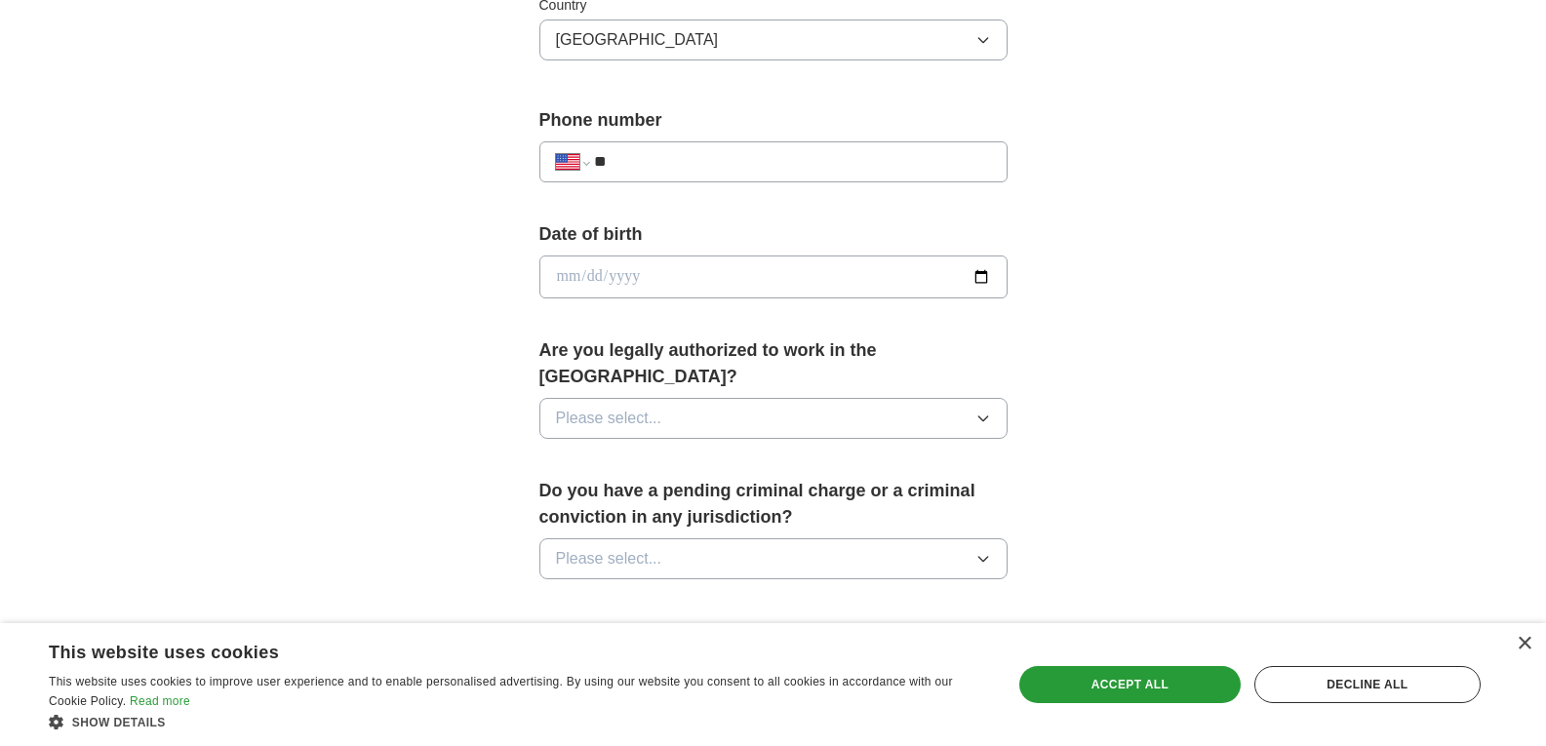
click at [697, 400] on button "Please select..." at bounding box center [773, 418] width 468 height 41
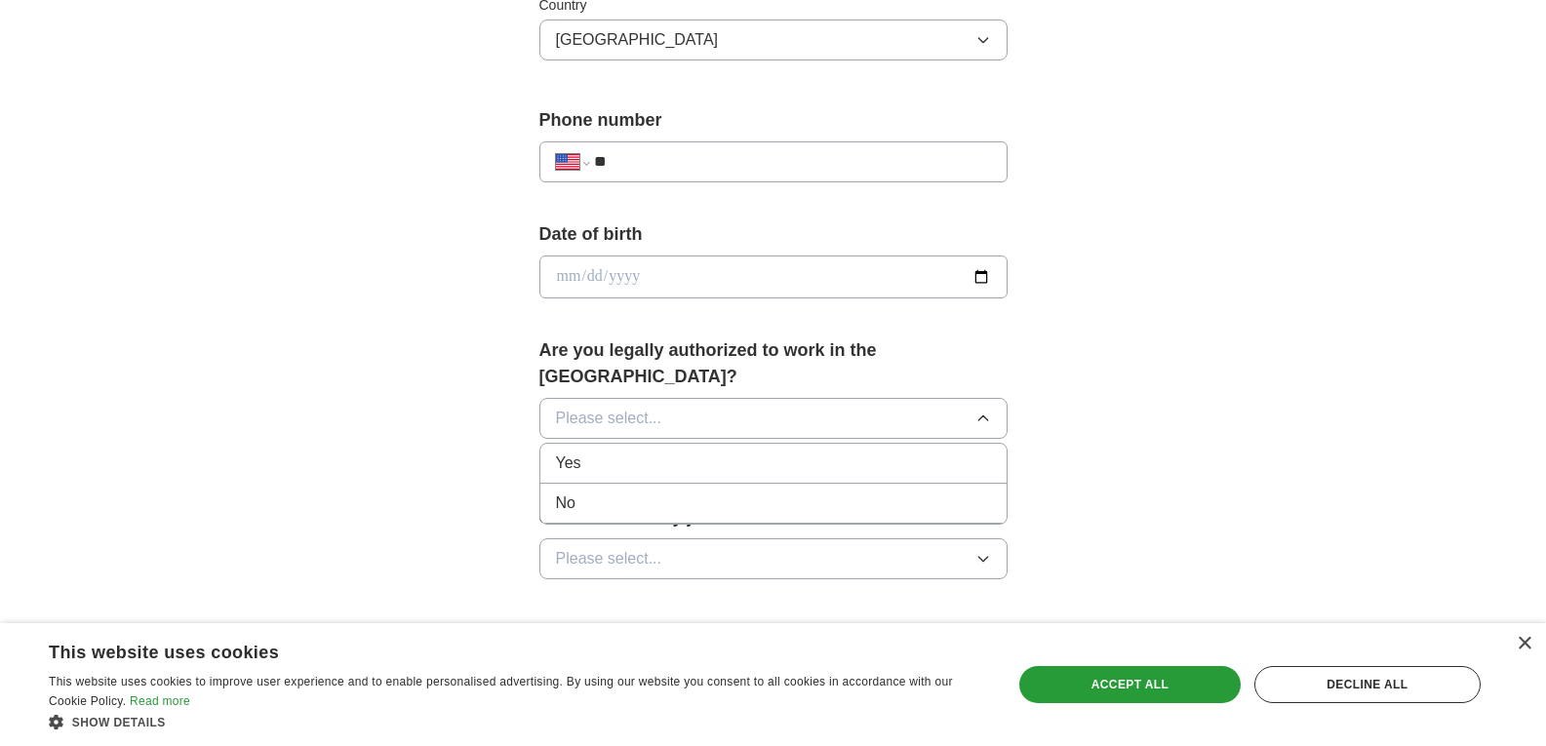
click at [670, 450] on li "Yes" at bounding box center [773, 464] width 466 height 40
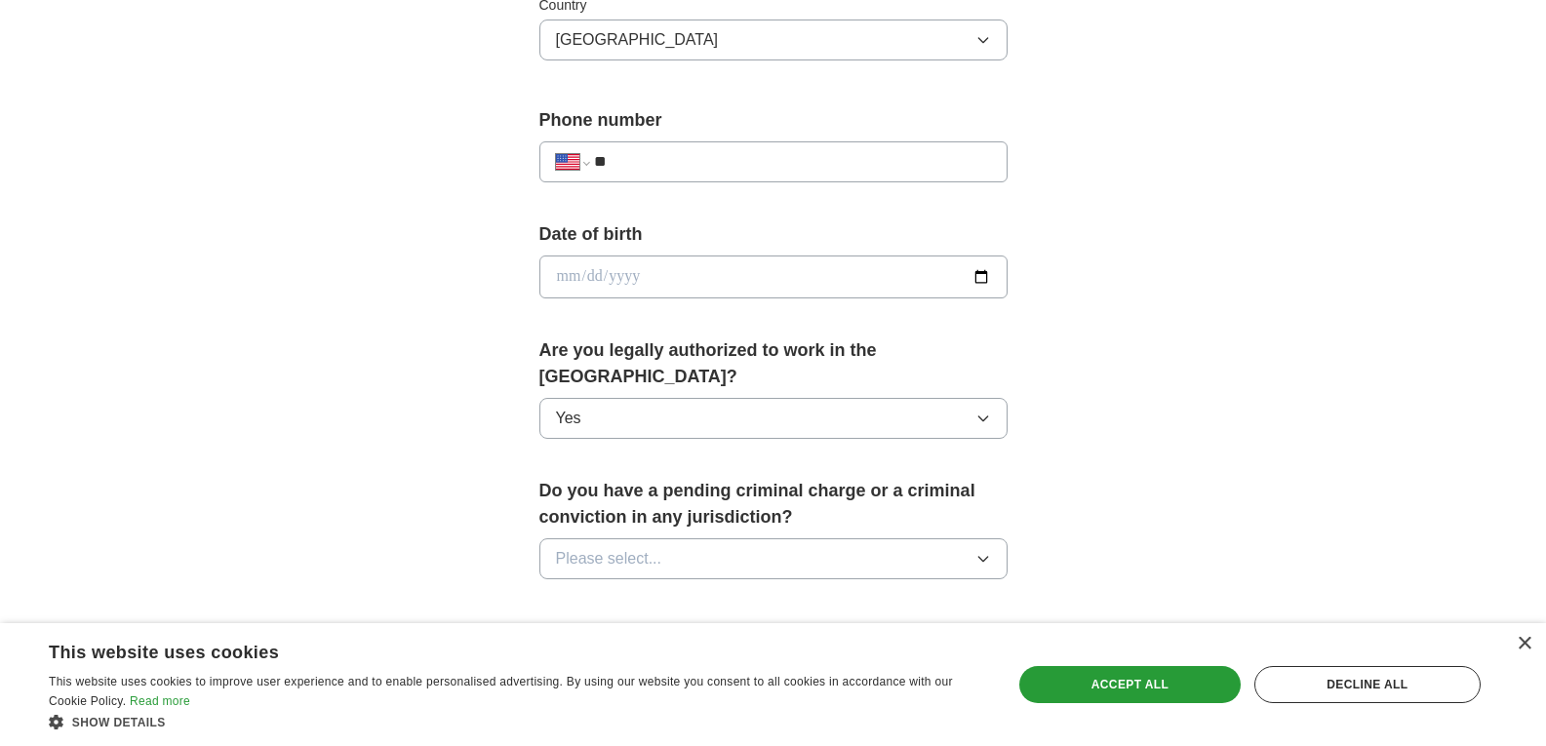
drag, startPoint x: 638, startPoint y: 513, endPoint x: 636, endPoint y: 531, distance: 17.7
click at [638, 538] on button "Please select..." at bounding box center [773, 558] width 468 height 41
click at [642, 624] on li "No" at bounding box center [773, 644] width 466 height 40
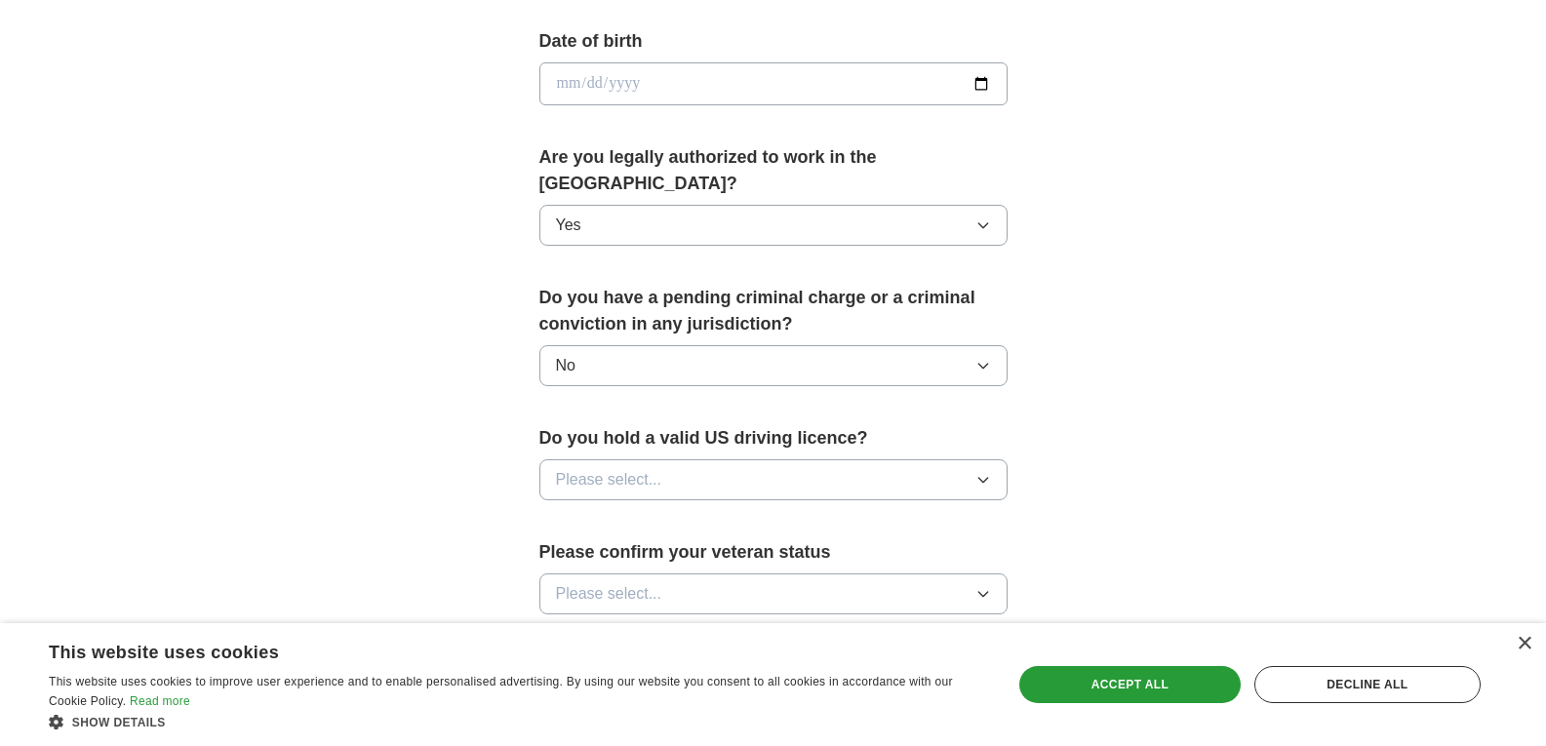
scroll to position [878, 0]
drag, startPoint x: 1348, startPoint y: 697, endPoint x: 1290, endPoint y: 677, distance: 62.0
click at [1347, 696] on div "Decline all" at bounding box center [1367, 684] width 226 height 37
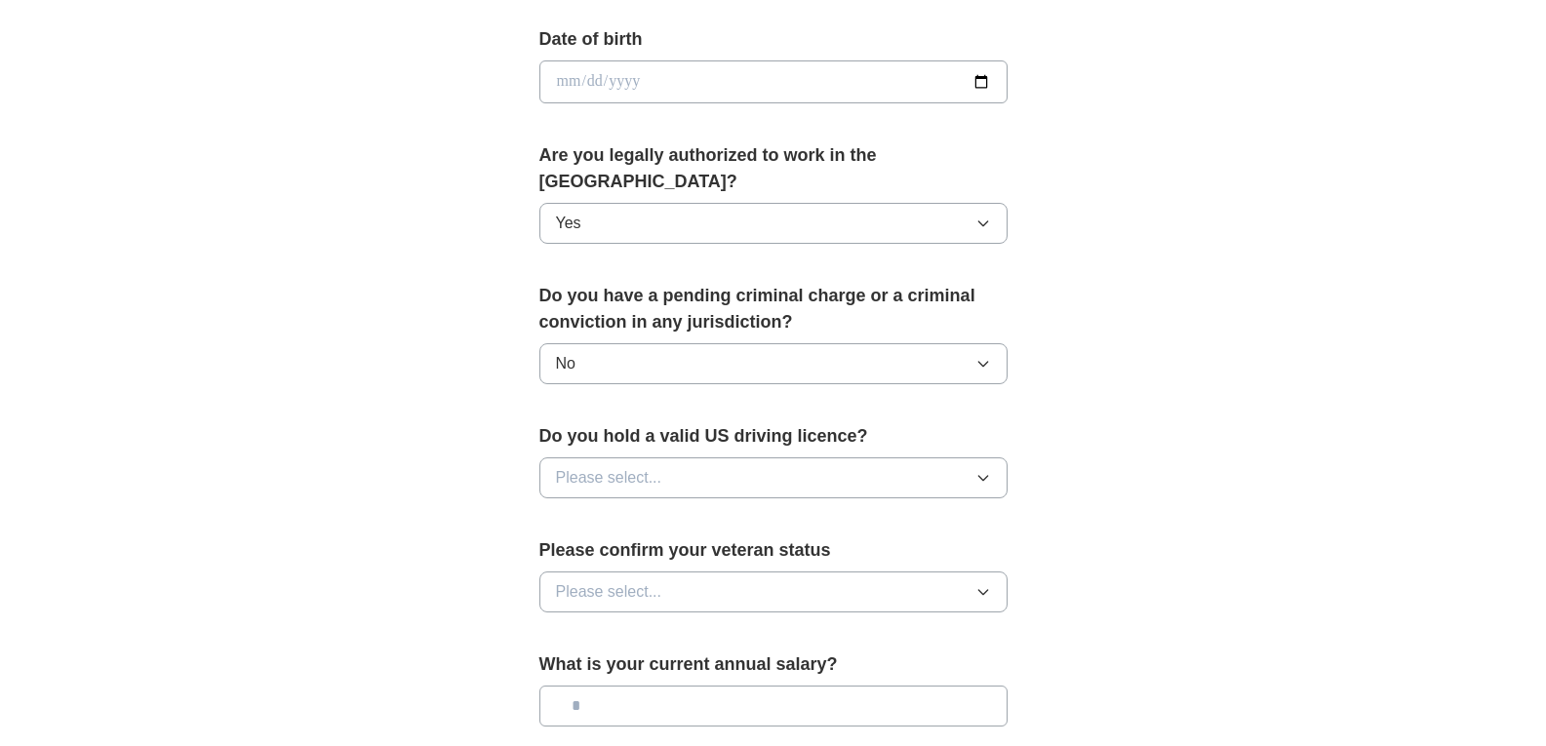
click at [735, 457] on button "Please select..." at bounding box center [773, 477] width 468 height 41
click at [695, 472] on div "Do you hold a valid US driving licence? Please select... Yes No" at bounding box center [773, 468] width 468 height 91
click at [684, 482] on div "Do you hold a valid US driving licence? Please select..." at bounding box center [773, 468] width 468 height 91
click at [684, 465] on button "Please select..." at bounding box center [773, 477] width 468 height 41
click at [673, 511] on div "Yes" at bounding box center [773, 522] width 435 height 23
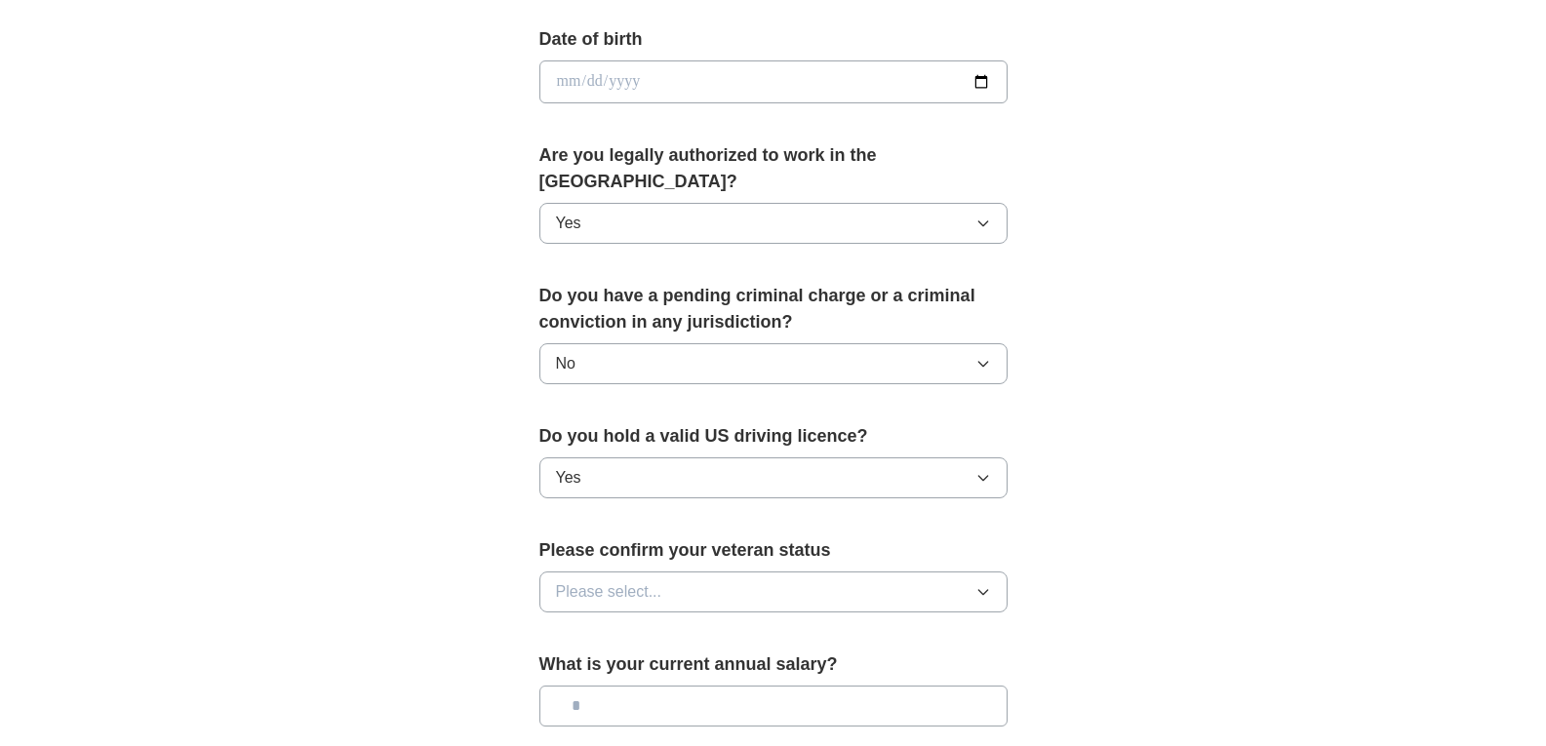
drag, startPoint x: 665, startPoint y: 553, endPoint x: 665, endPoint y: 575, distance: 21.5
click at [665, 572] on button "Please select..." at bounding box center [773, 592] width 468 height 41
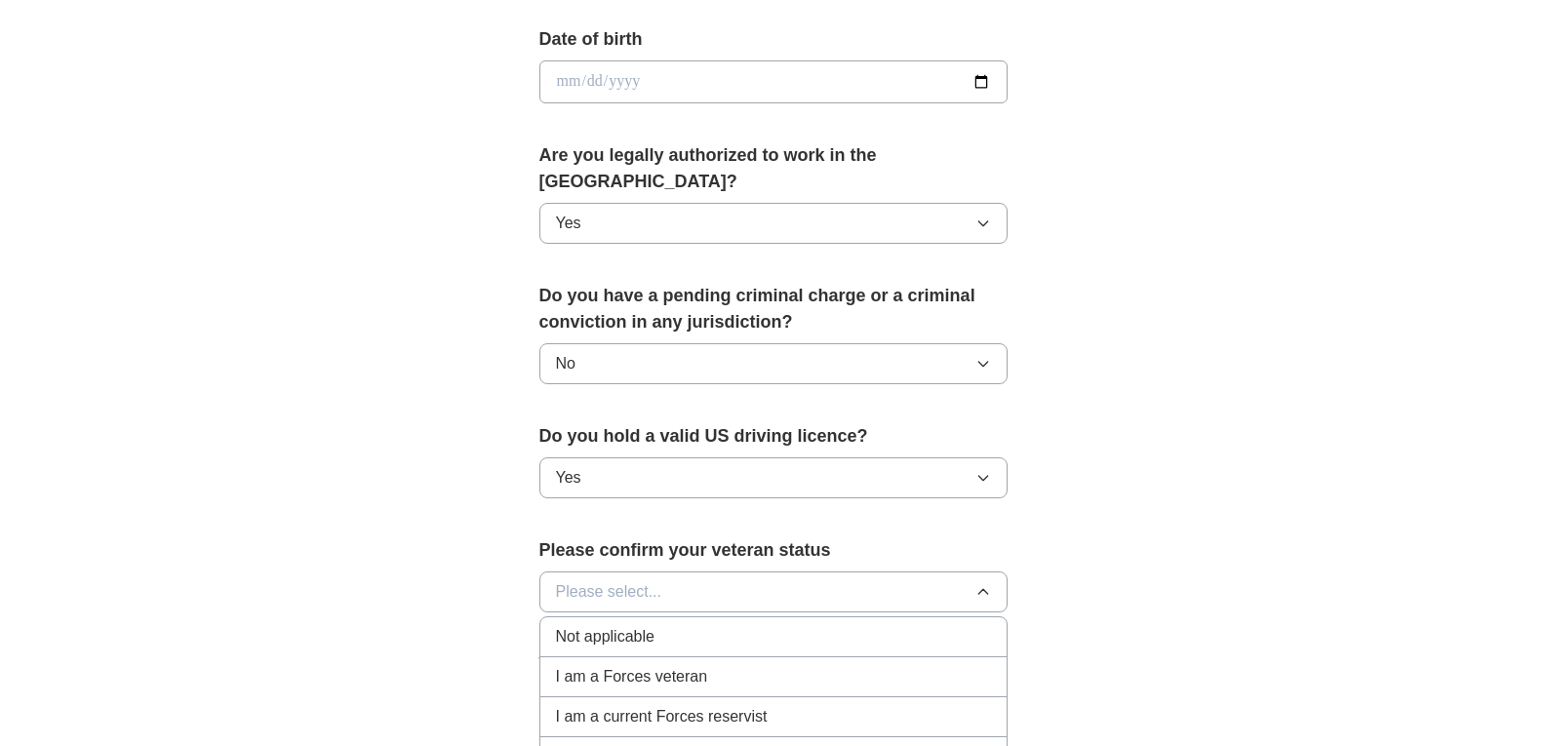
click at [699, 622] on li "Not applicable" at bounding box center [773, 637] width 466 height 40
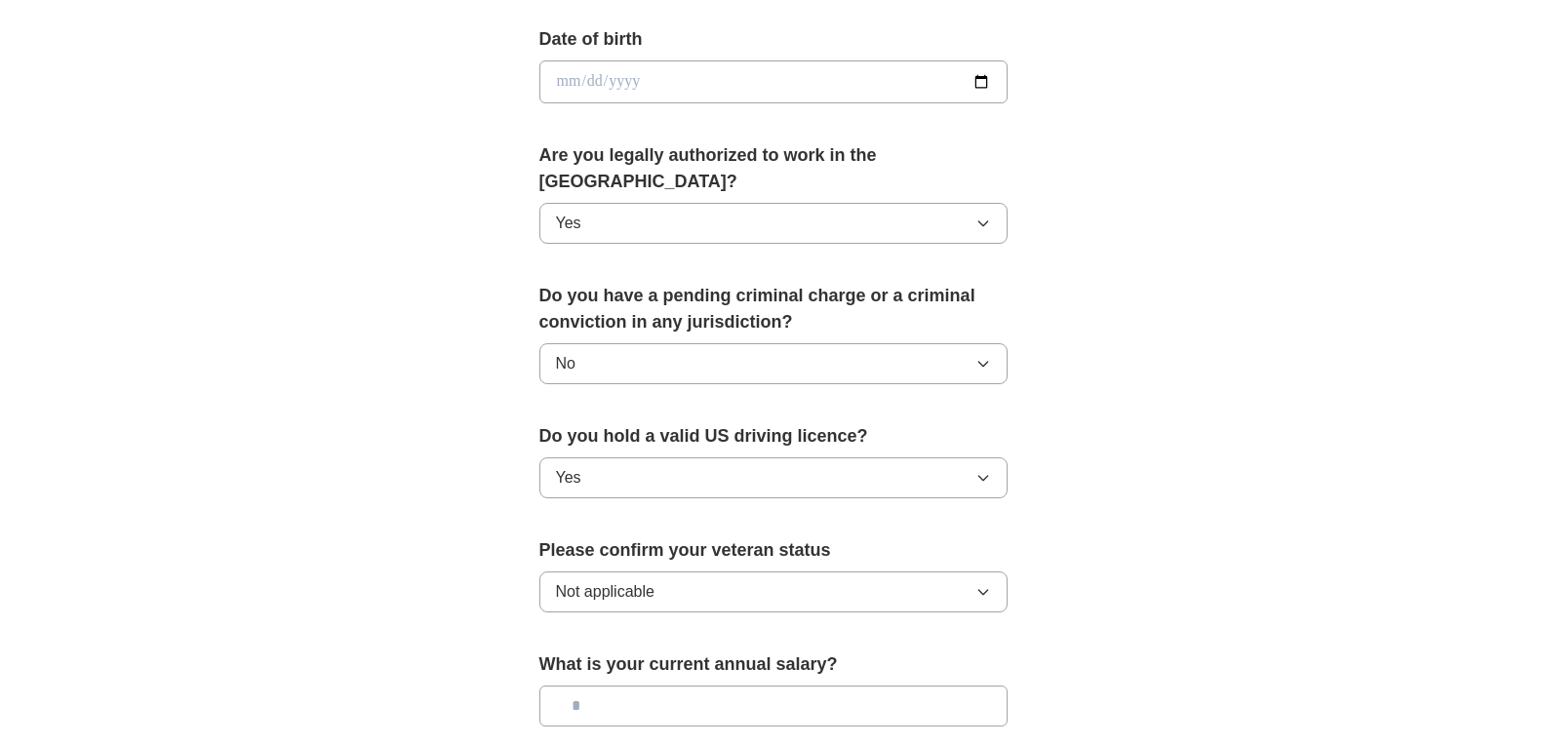
scroll to position [1073, 0]
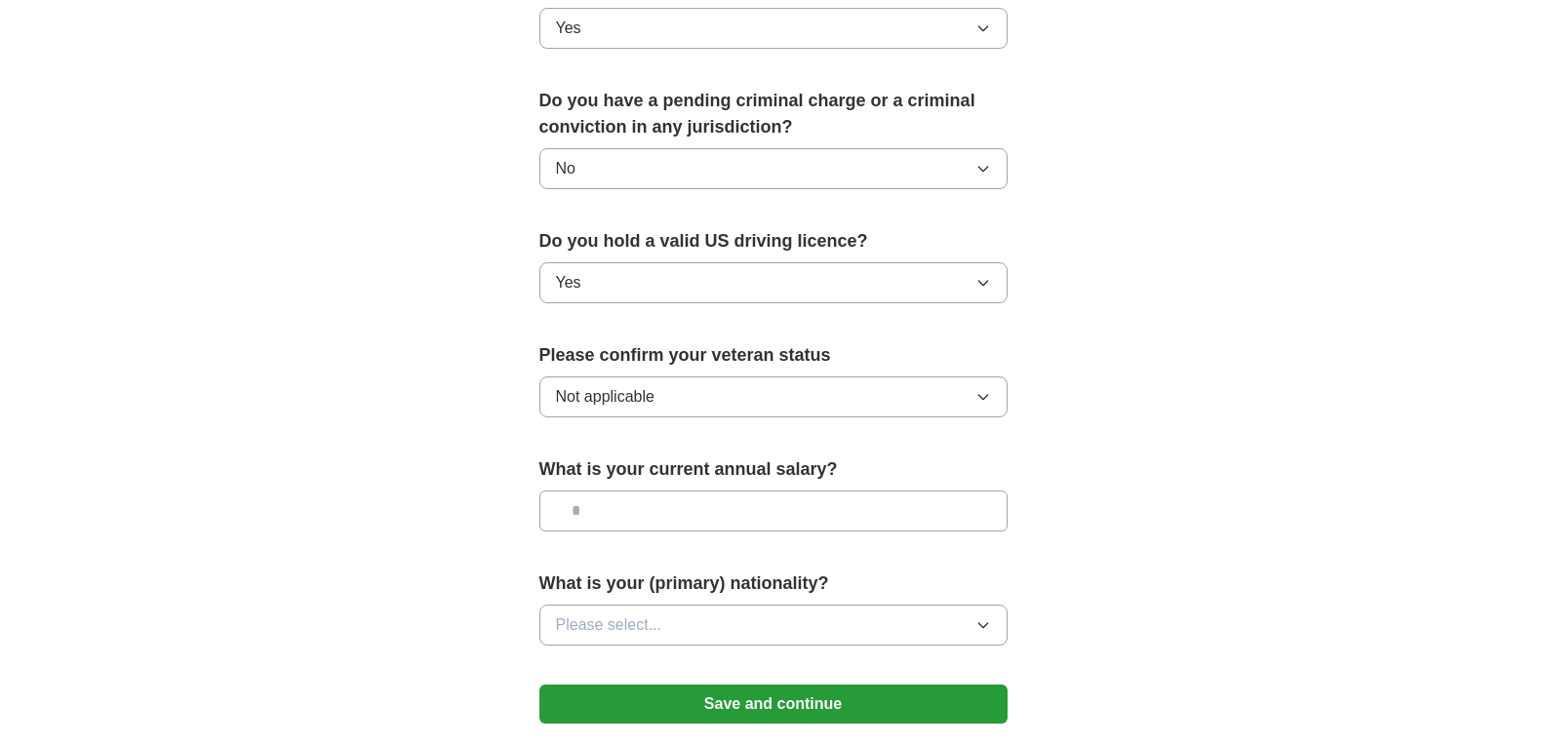
click at [696, 493] on input "text" at bounding box center [773, 511] width 468 height 41
type input "*******"
click at [797, 610] on button "Please select..." at bounding box center [773, 625] width 468 height 41
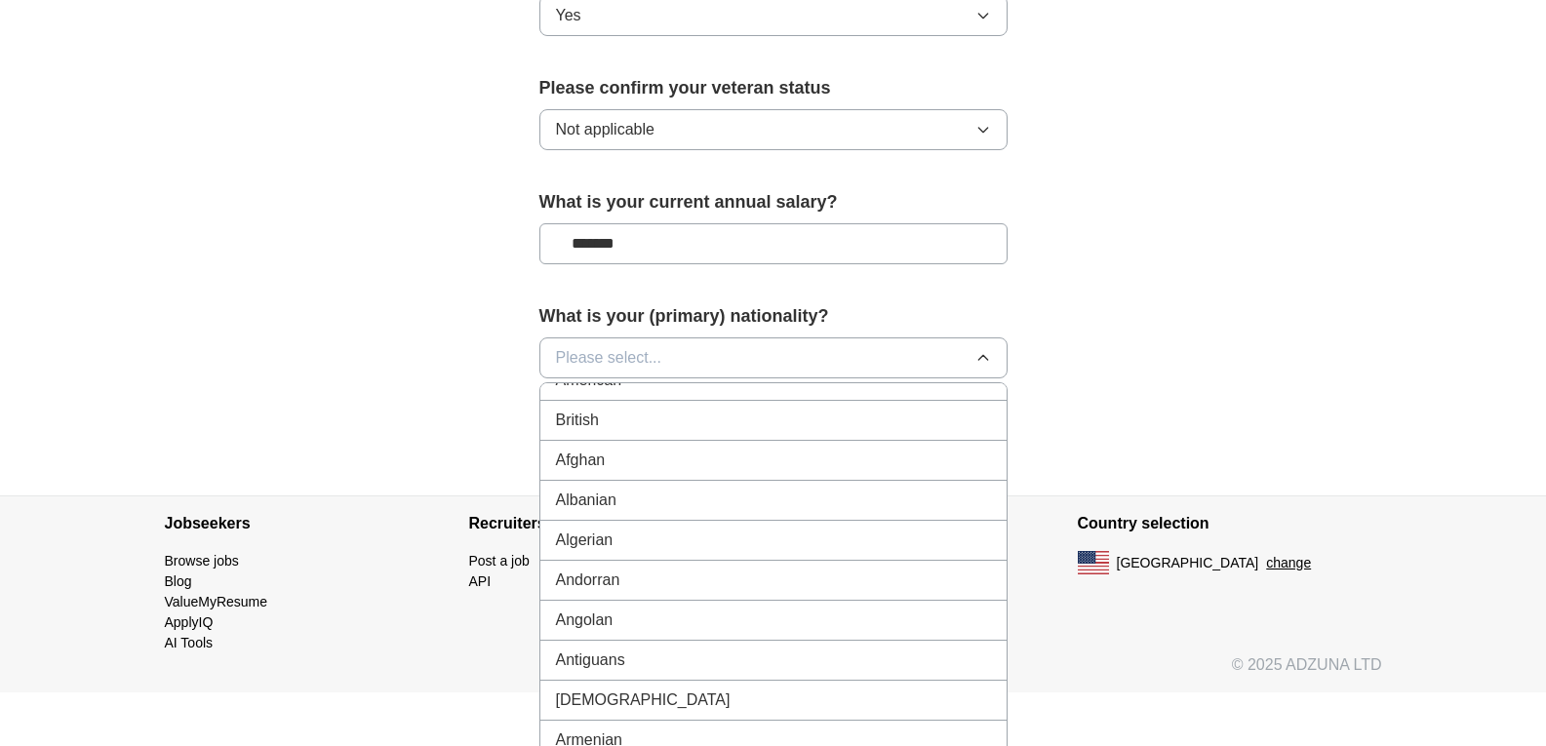
scroll to position [0, 0]
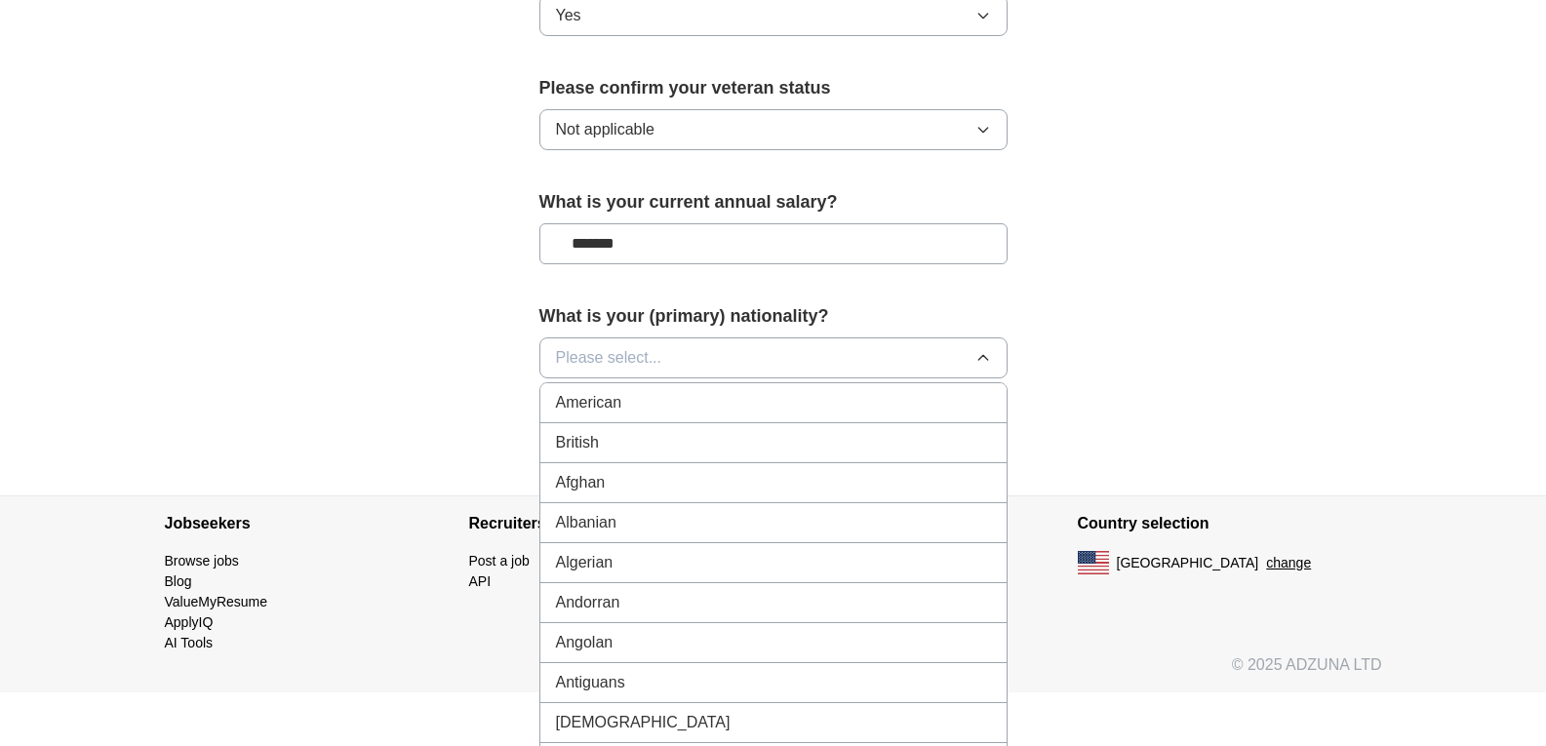
click at [677, 391] on div "American" at bounding box center [773, 402] width 435 height 23
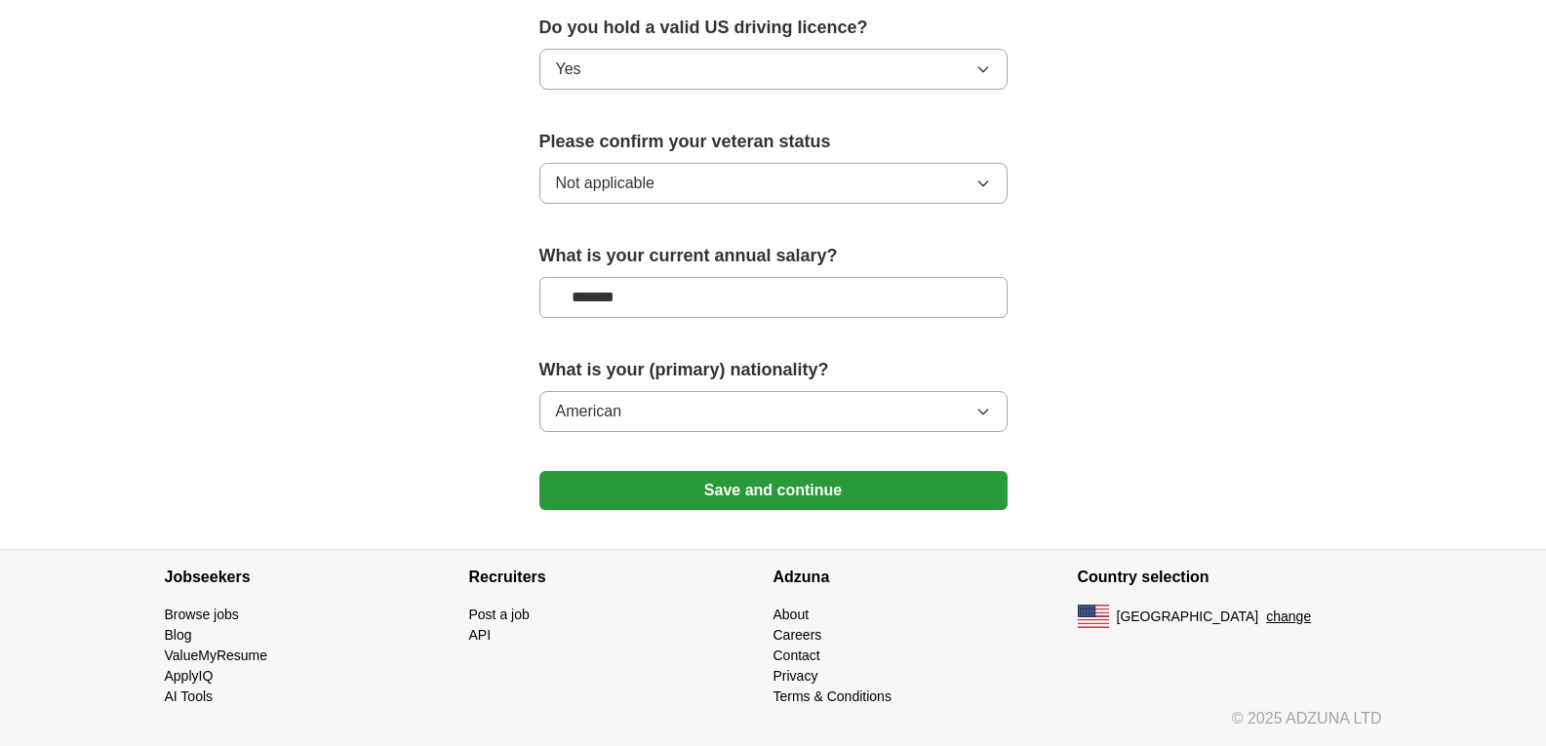
scroll to position [1260, 0]
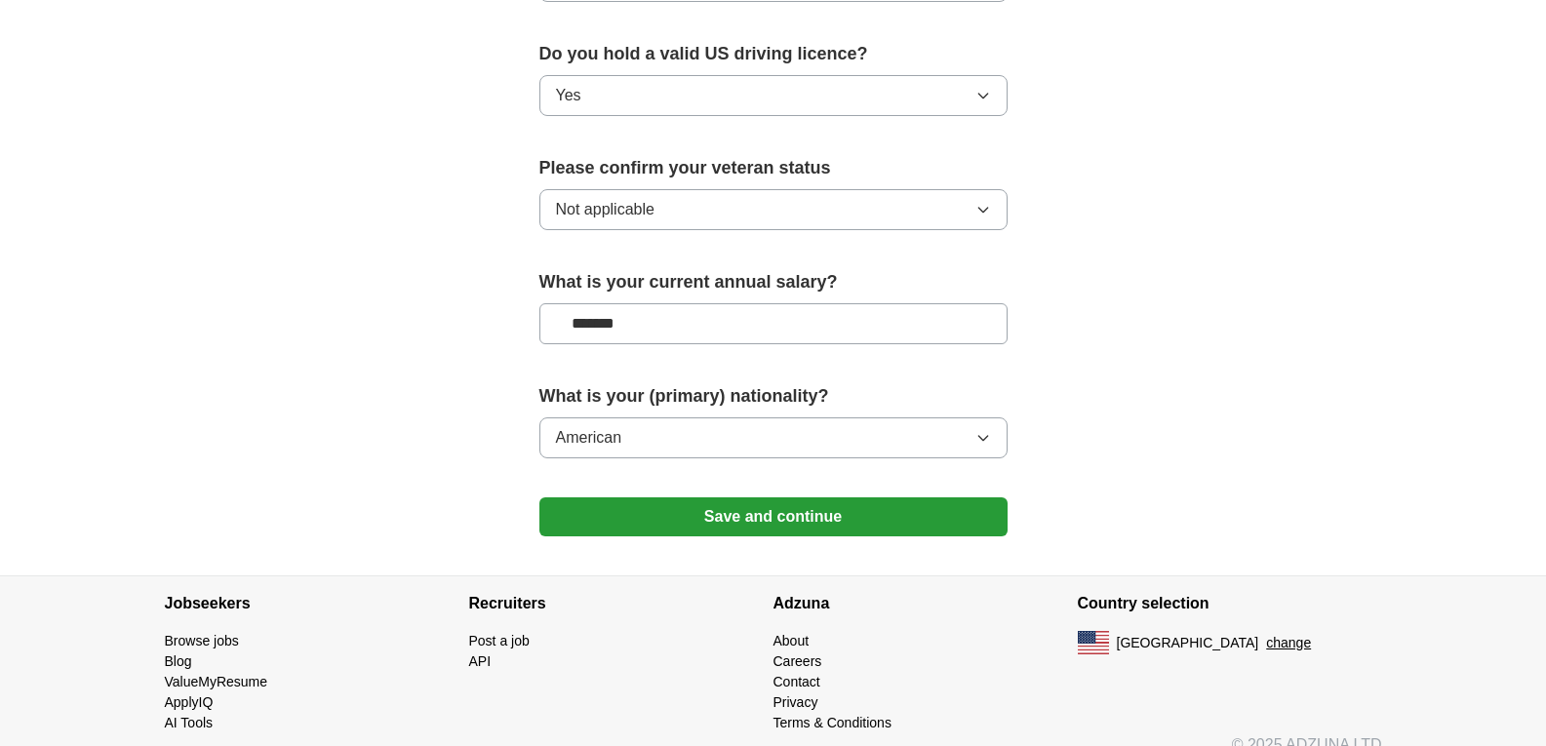
click at [686, 432] on div "What is your (primary) nationality? American" at bounding box center [773, 428] width 468 height 91
click at [682, 417] on button "American" at bounding box center [773, 437] width 468 height 41
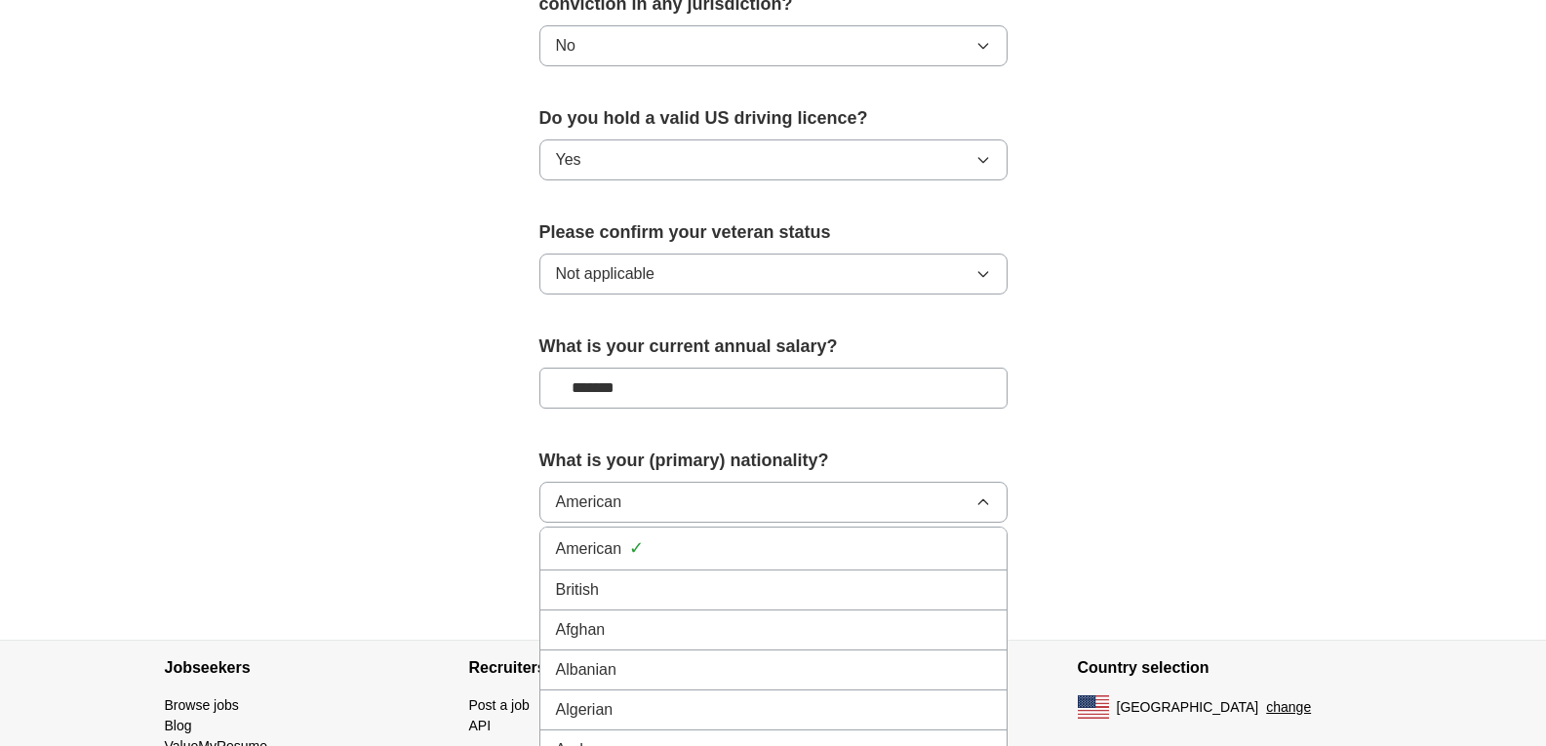
scroll to position [1163, 0]
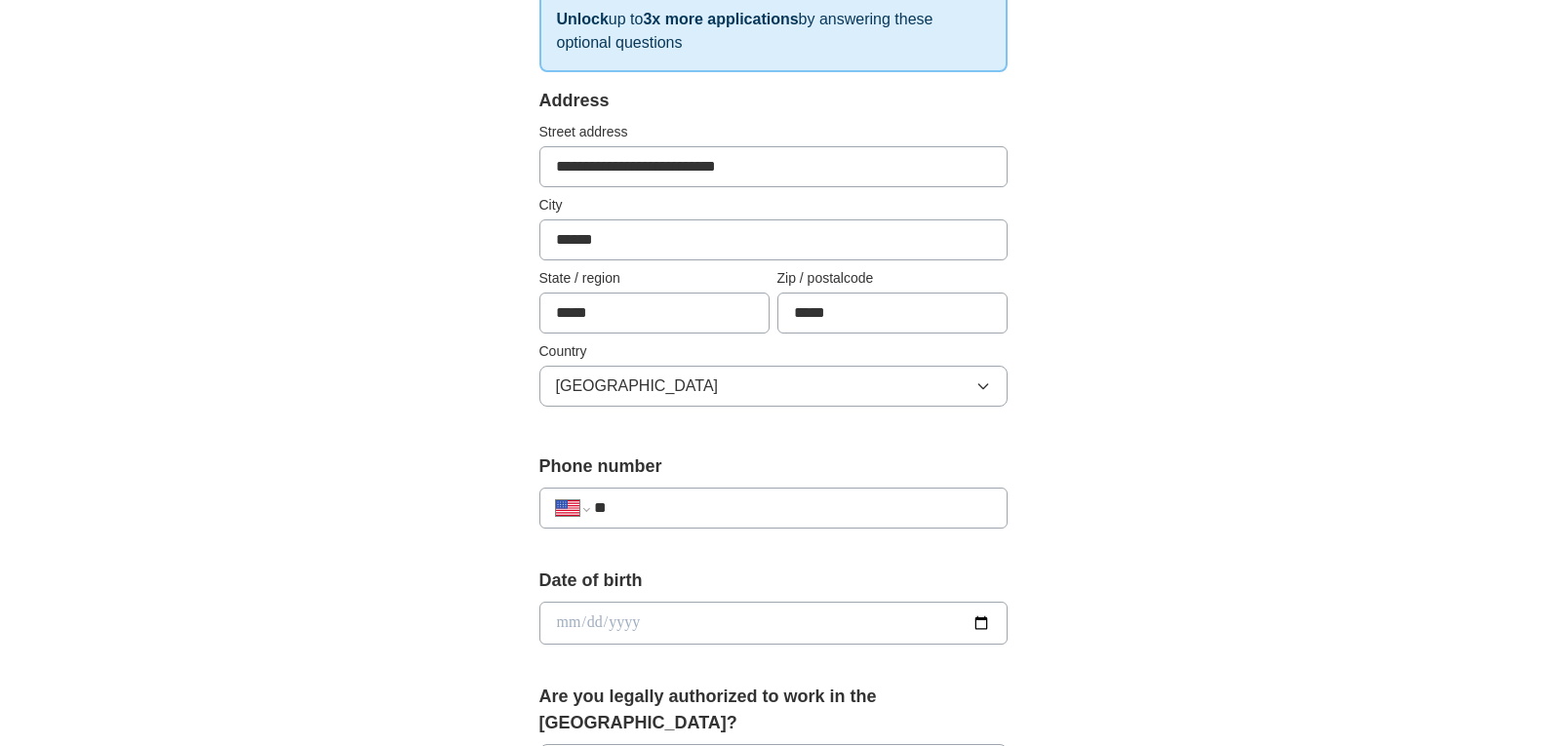
scroll to position [382, 0]
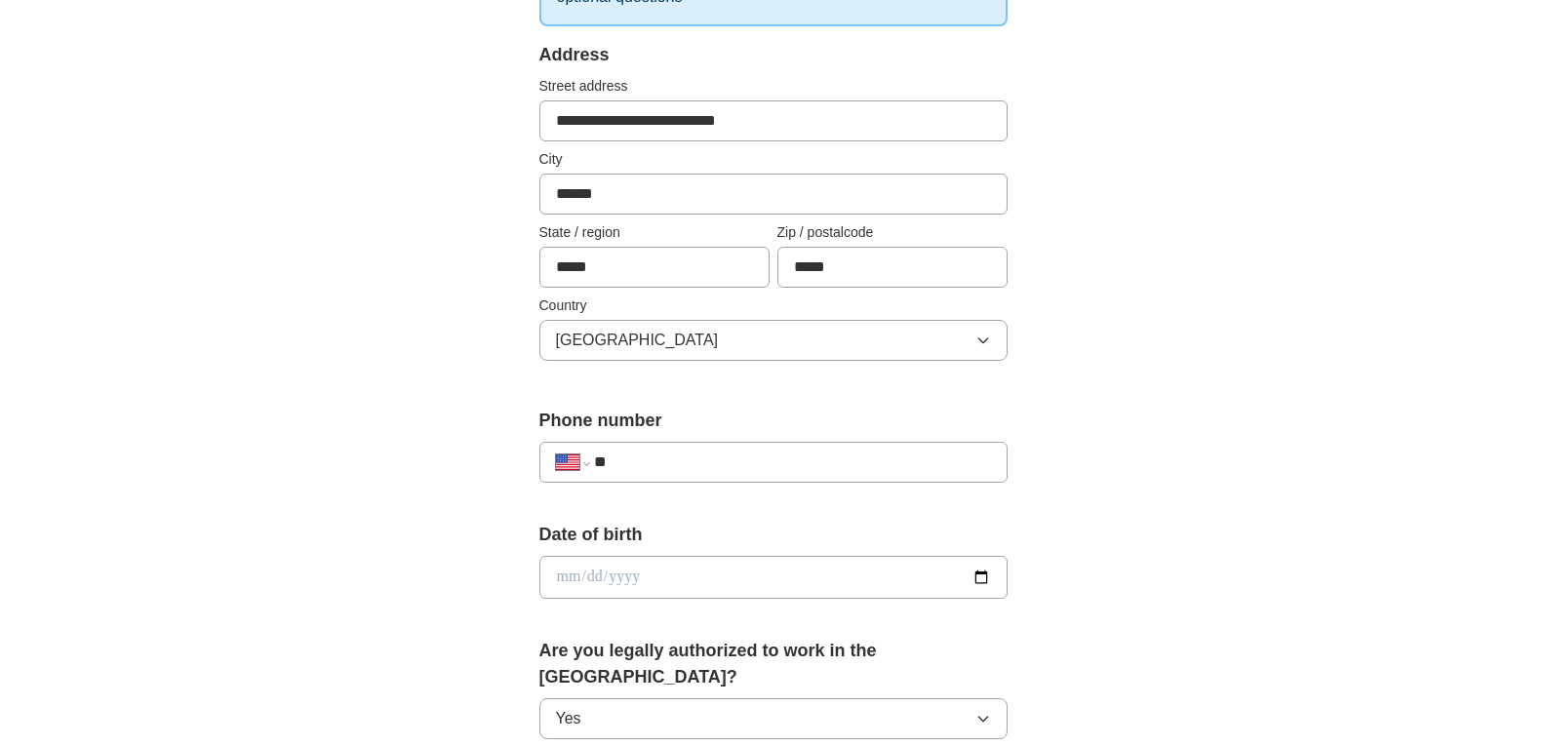
click at [752, 458] on input "**" at bounding box center [792, 462] width 396 height 23
paste input "**********"
type input "**********"
click at [872, 566] on input "date" at bounding box center [773, 577] width 468 height 43
click at [985, 574] on input "date" at bounding box center [773, 577] width 468 height 43
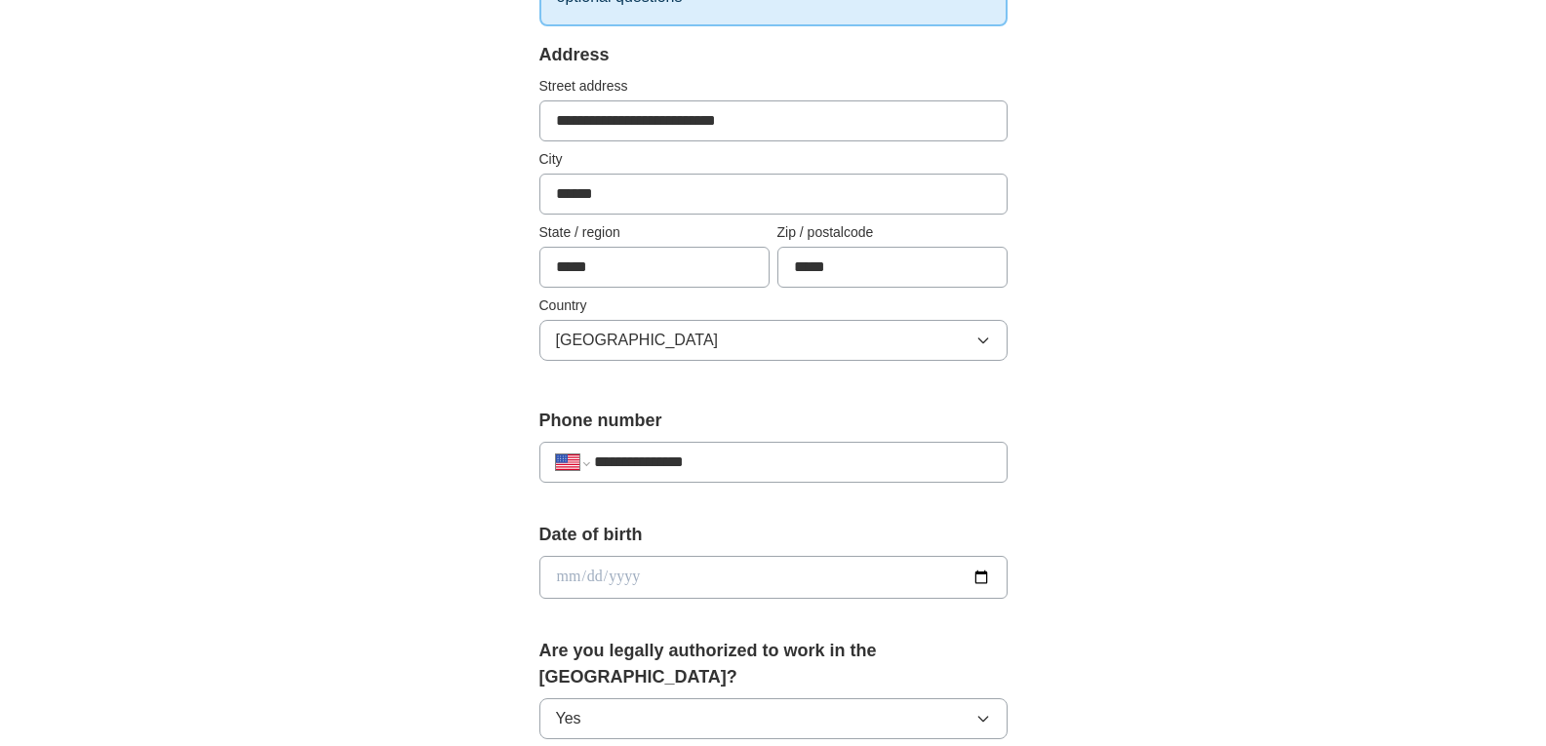
click at [992, 580] on input "date" at bounding box center [773, 577] width 468 height 43
click at [971, 582] on input "date" at bounding box center [773, 577] width 468 height 43
type input "**********"
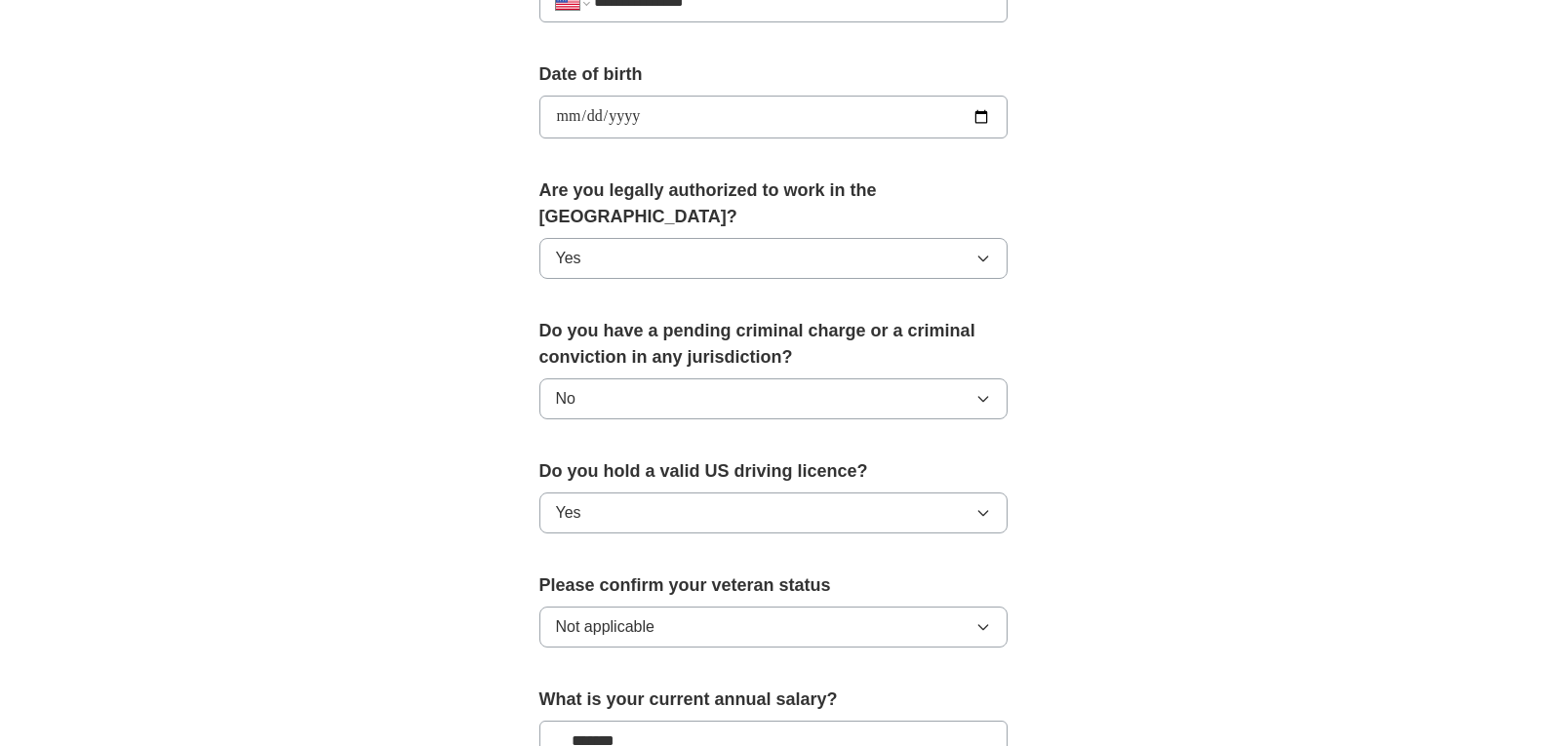
scroll to position [1260, 0]
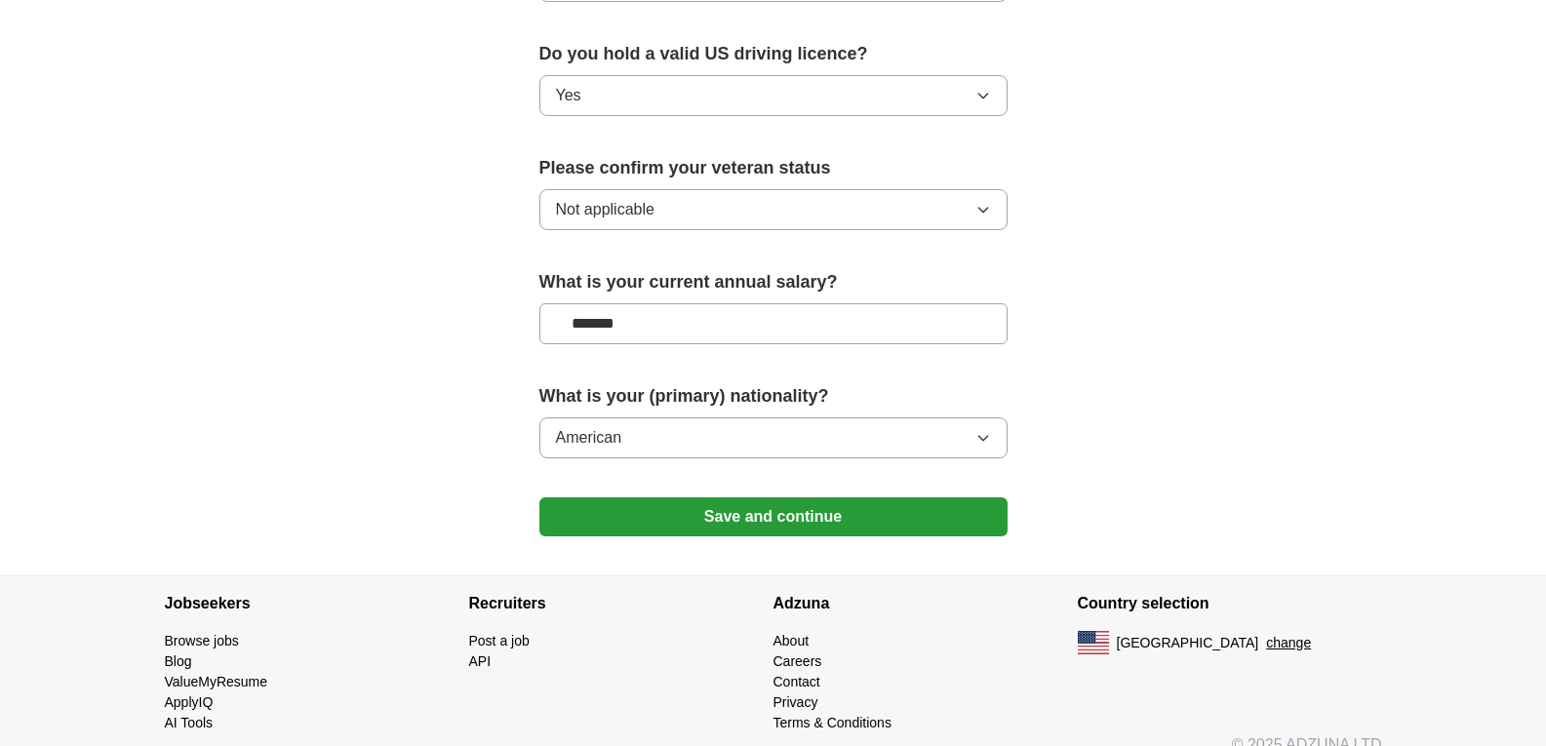
click at [539, 497] on button "Save and continue" at bounding box center [773, 516] width 468 height 39
